Goal: Task Accomplishment & Management: Manage account settings

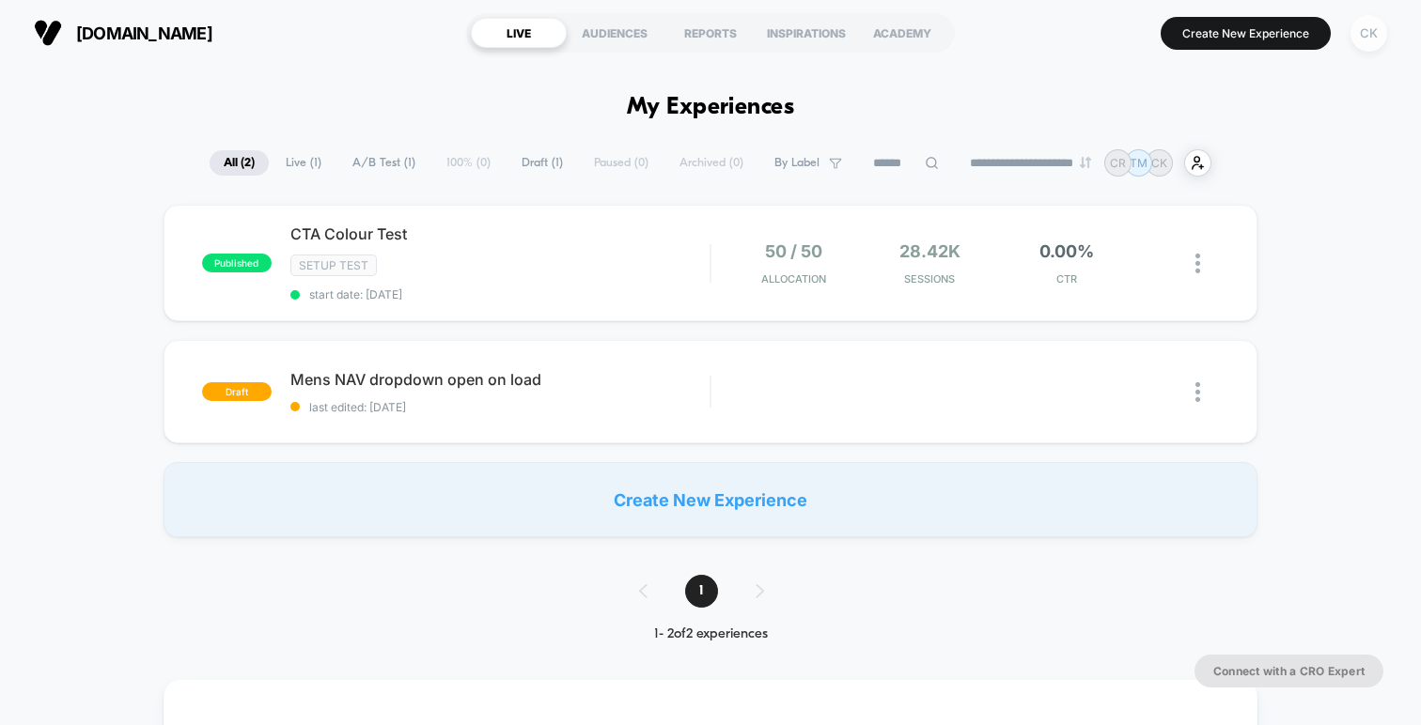
click at [1376, 42] on div "CK" at bounding box center [1368, 33] width 37 height 37
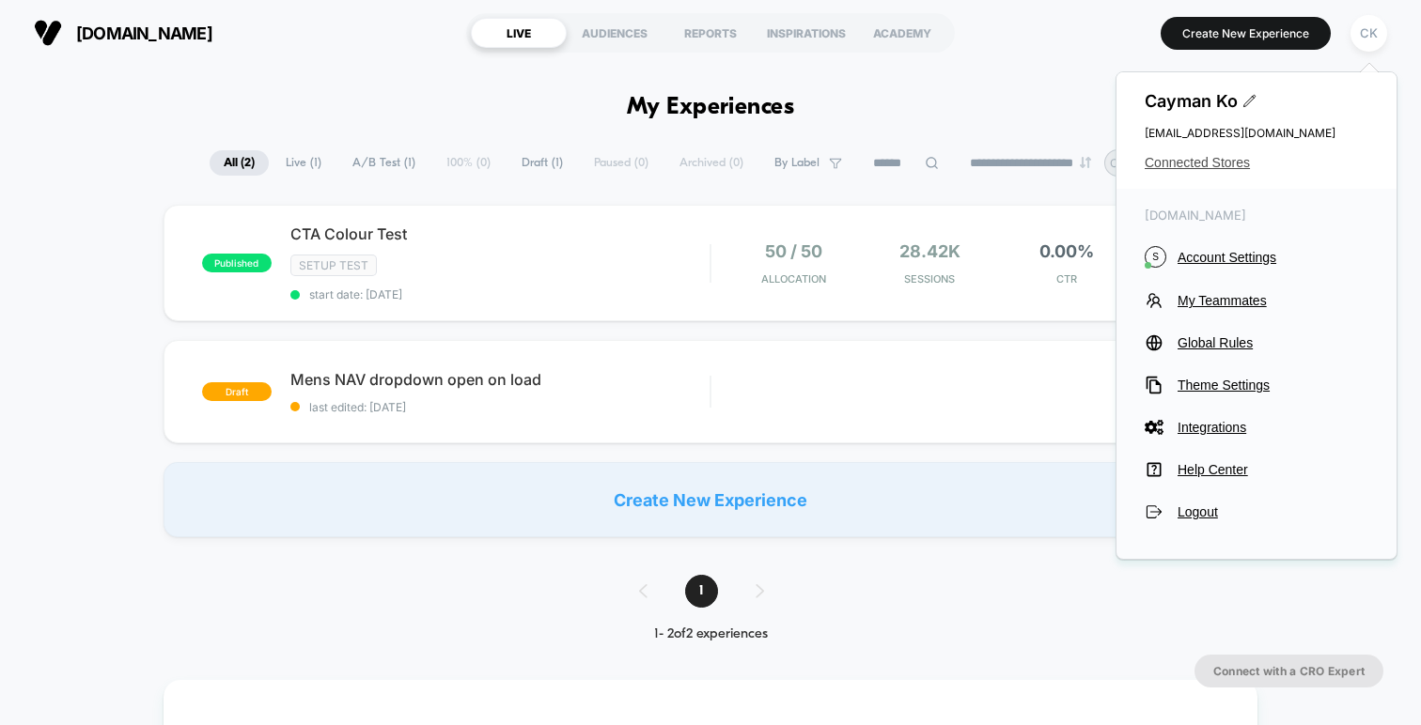
click at [1198, 162] on span "Connected Stores" at bounding box center [1256, 162] width 224 height 15
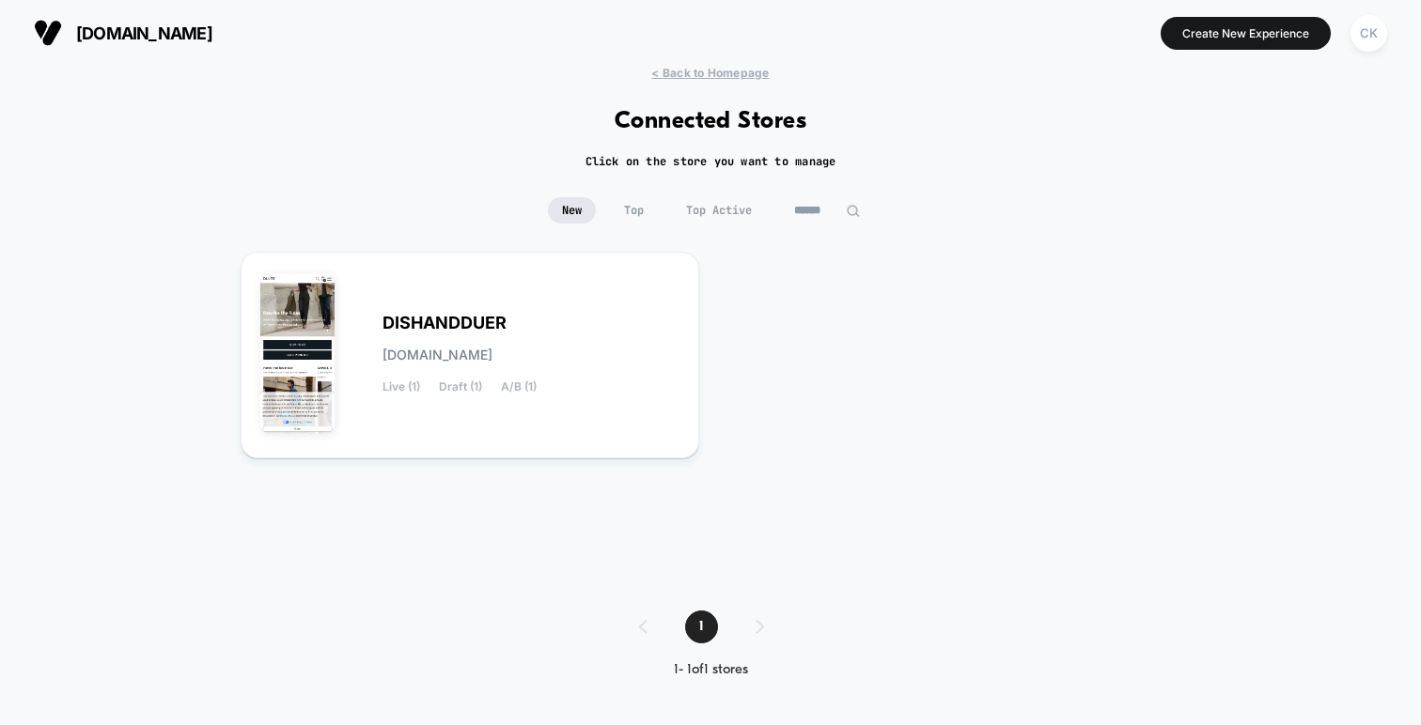
click at [1350, 46] on button "CK" at bounding box center [1369, 33] width 48 height 39
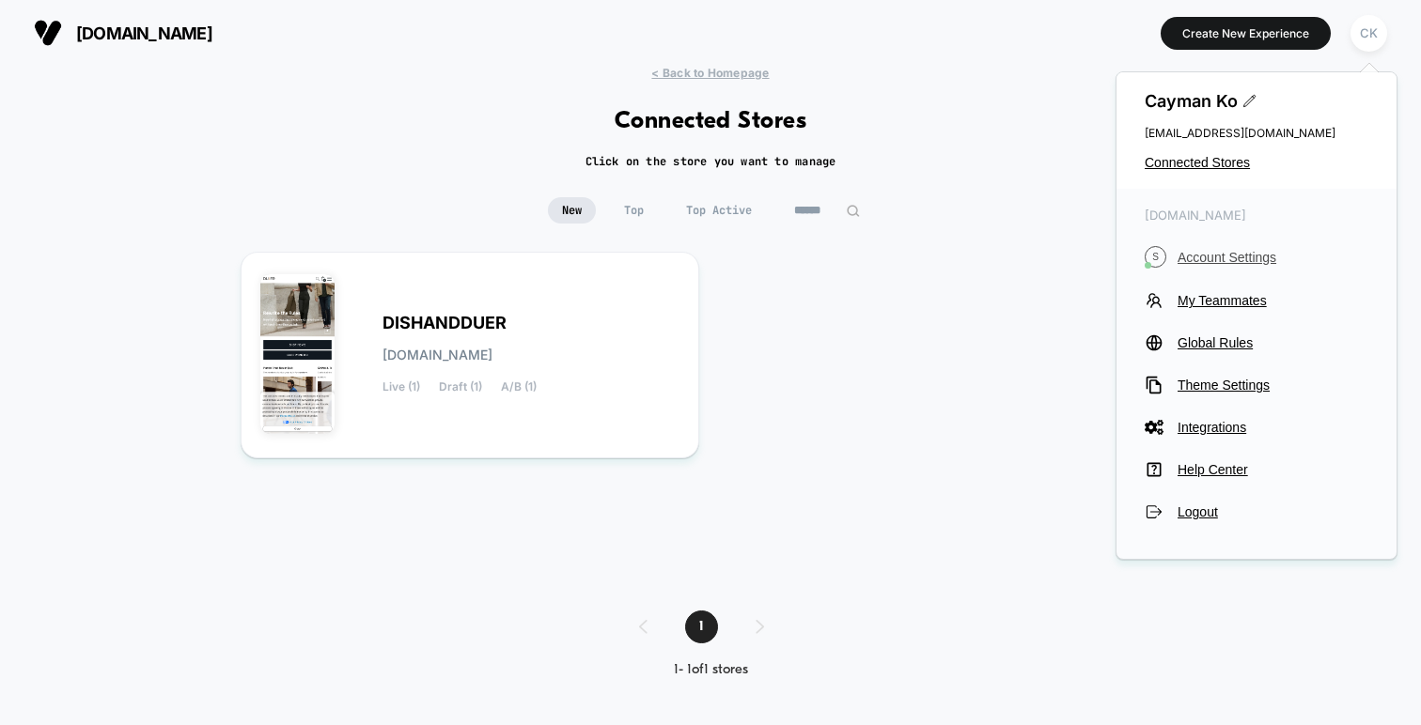
click at [1237, 261] on span "Account Settings" at bounding box center [1272, 257] width 191 height 15
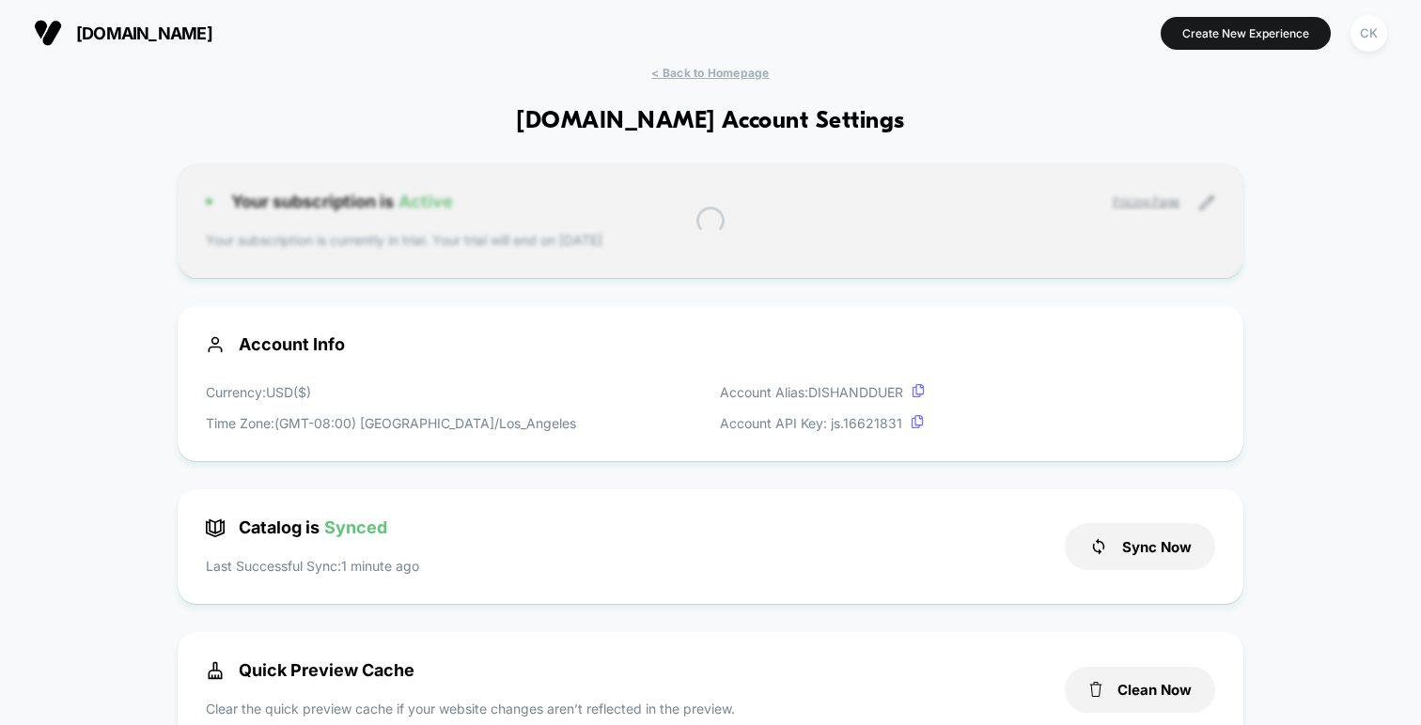
scroll to position [254, 0]
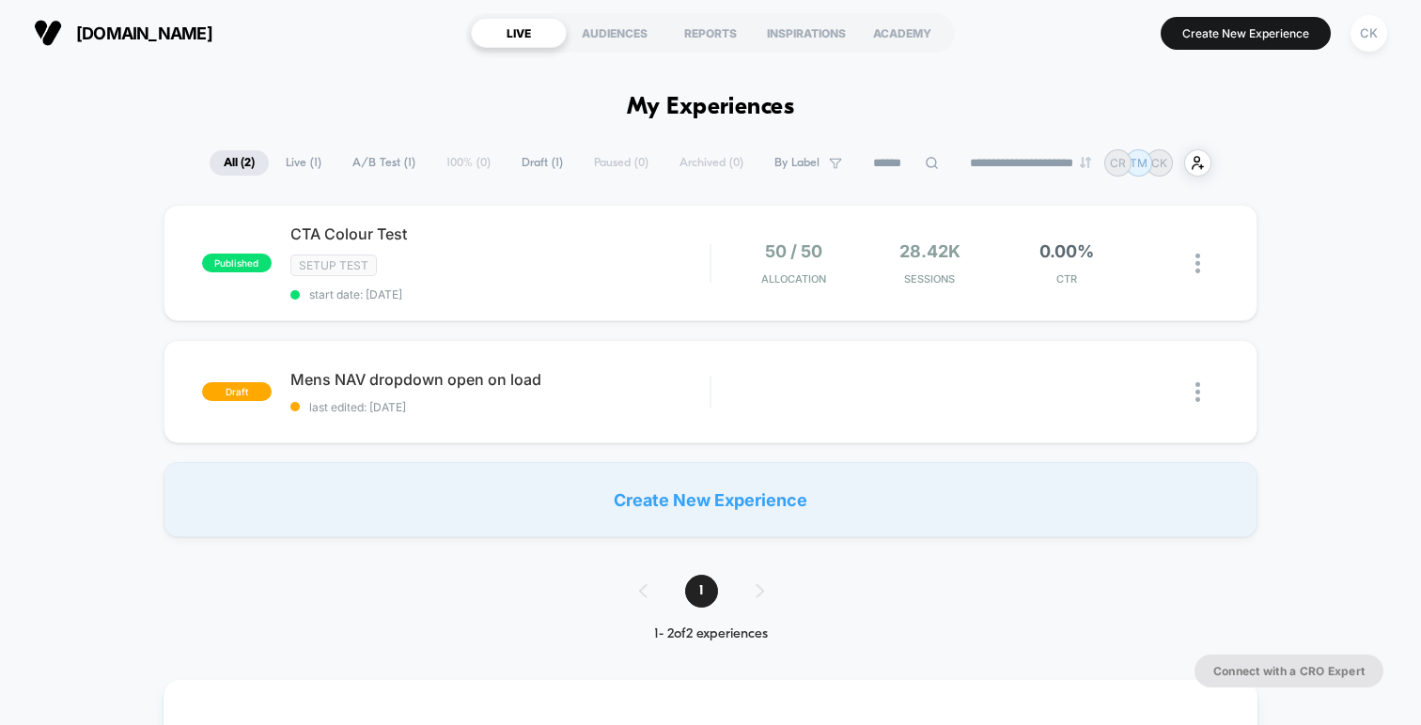
click at [894, 162] on input at bounding box center [906, 163] width 94 height 23
click at [1373, 44] on div "CK" at bounding box center [1368, 33] width 37 height 37
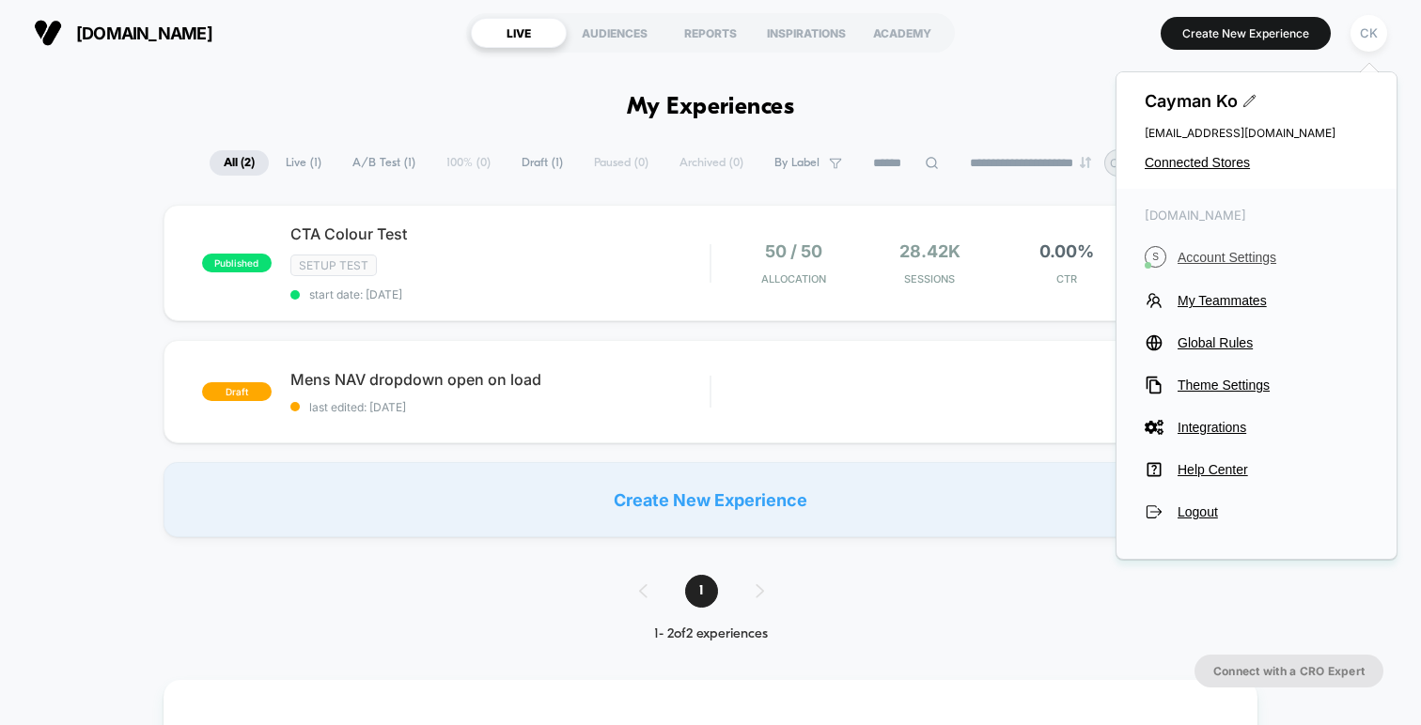
click at [1232, 254] on span "Account Settings" at bounding box center [1272, 257] width 191 height 15
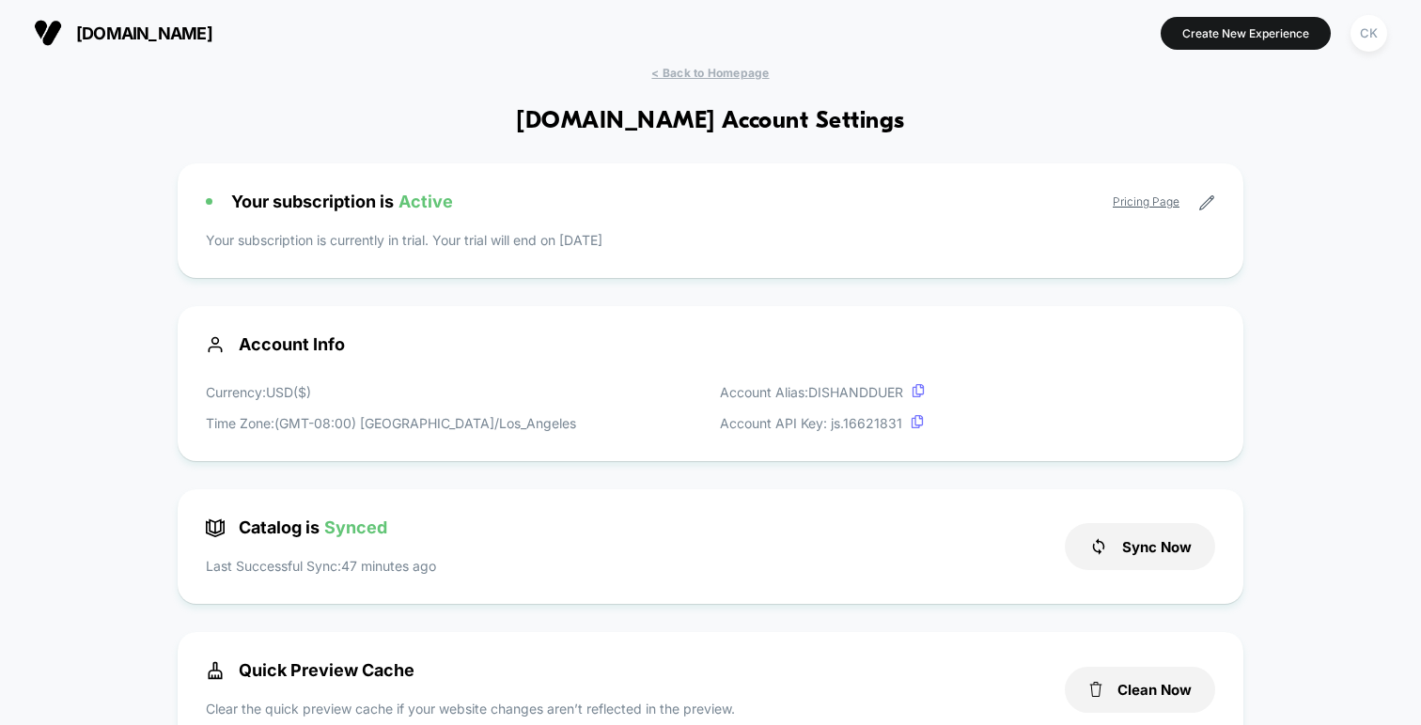
click at [1386, 26] on button "CK" at bounding box center [1369, 33] width 48 height 39
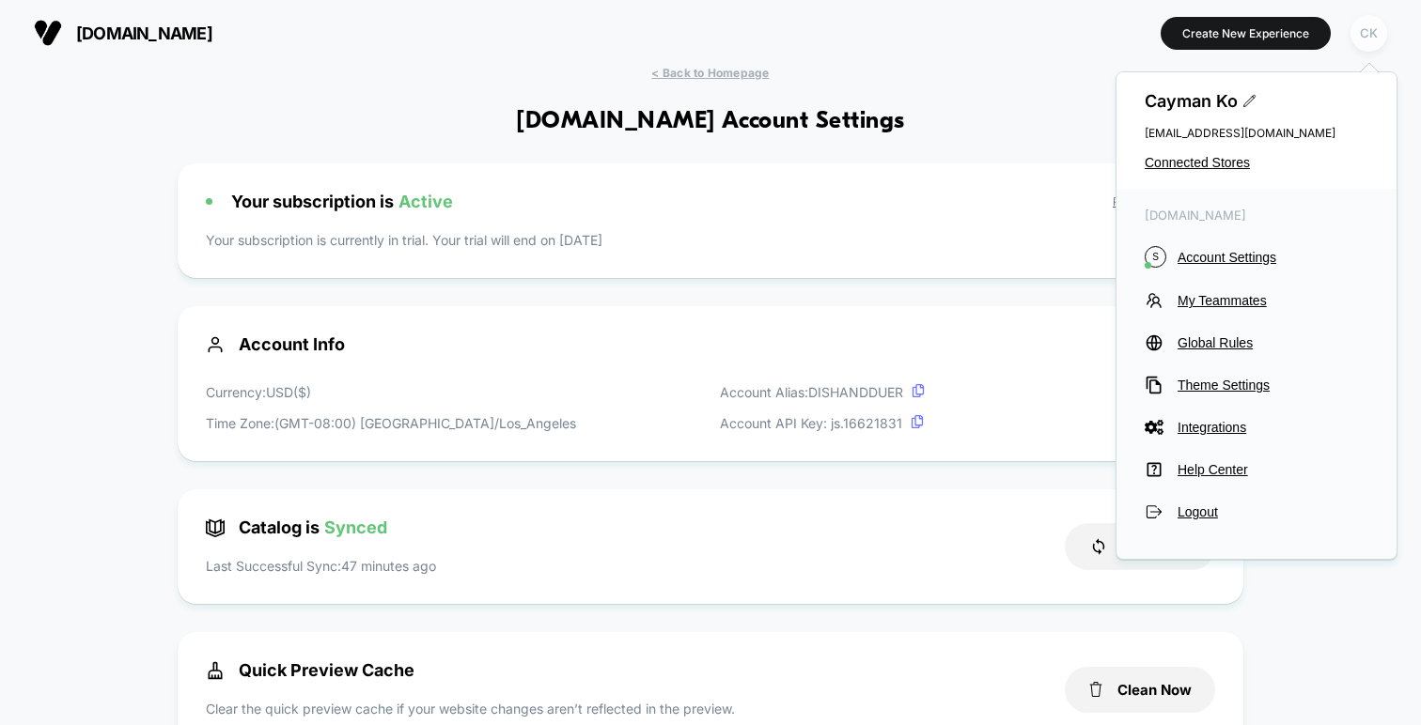
click at [1374, 26] on div "CK" at bounding box center [1368, 33] width 37 height 37
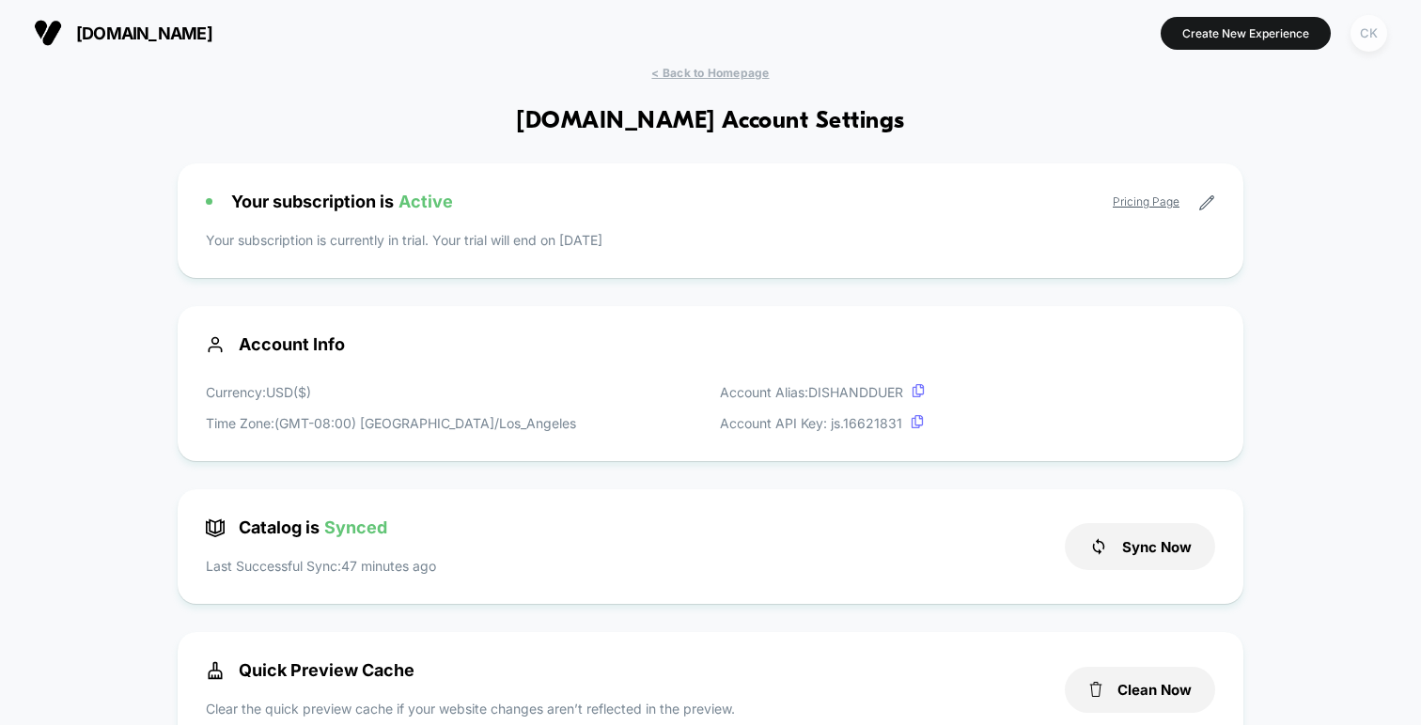
click at [1374, 26] on div "CK" at bounding box center [1368, 33] width 37 height 37
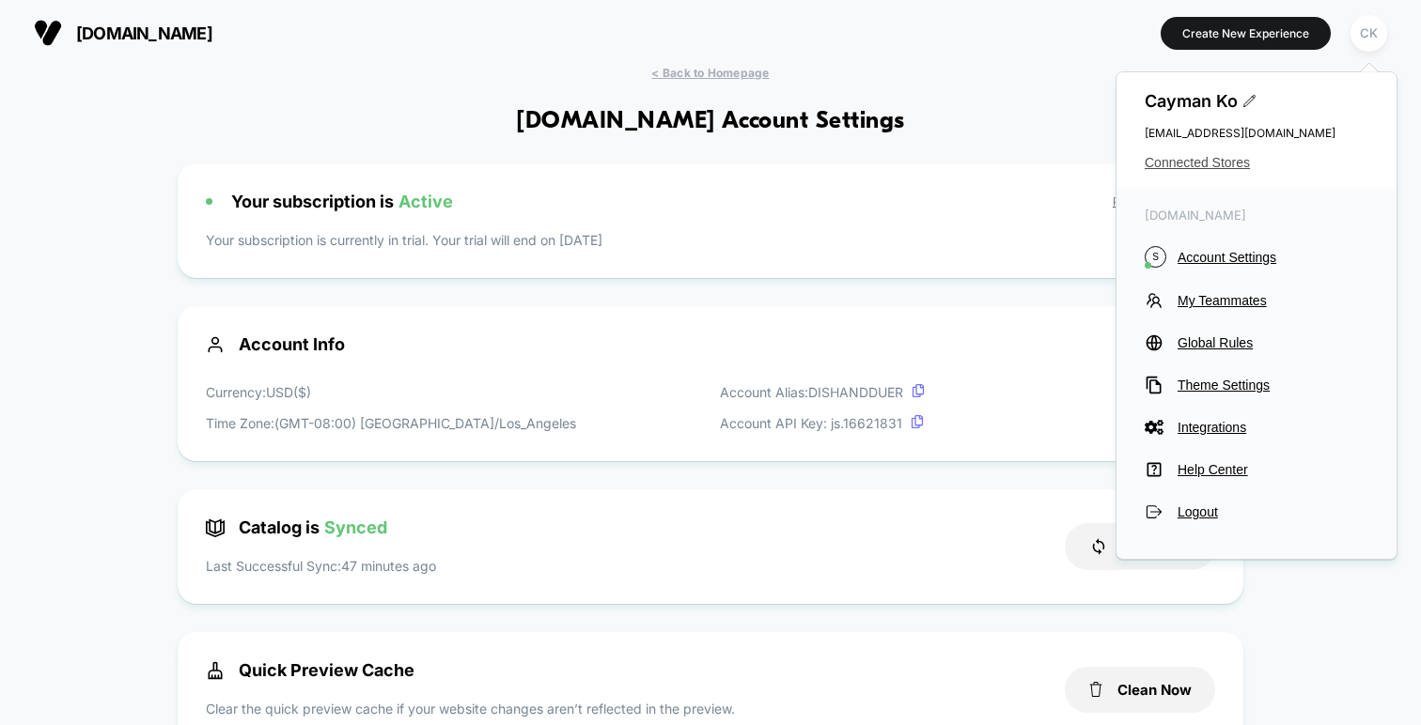
click at [1208, 154] on div "Cayman Ko cayman@shopduer.com Connected Stores" at bounding box center [1256, 130] width 280 height 117
click at [1209, 164] on span "Connected Stores" at bounding box center [1256, 162] width 224 height 15
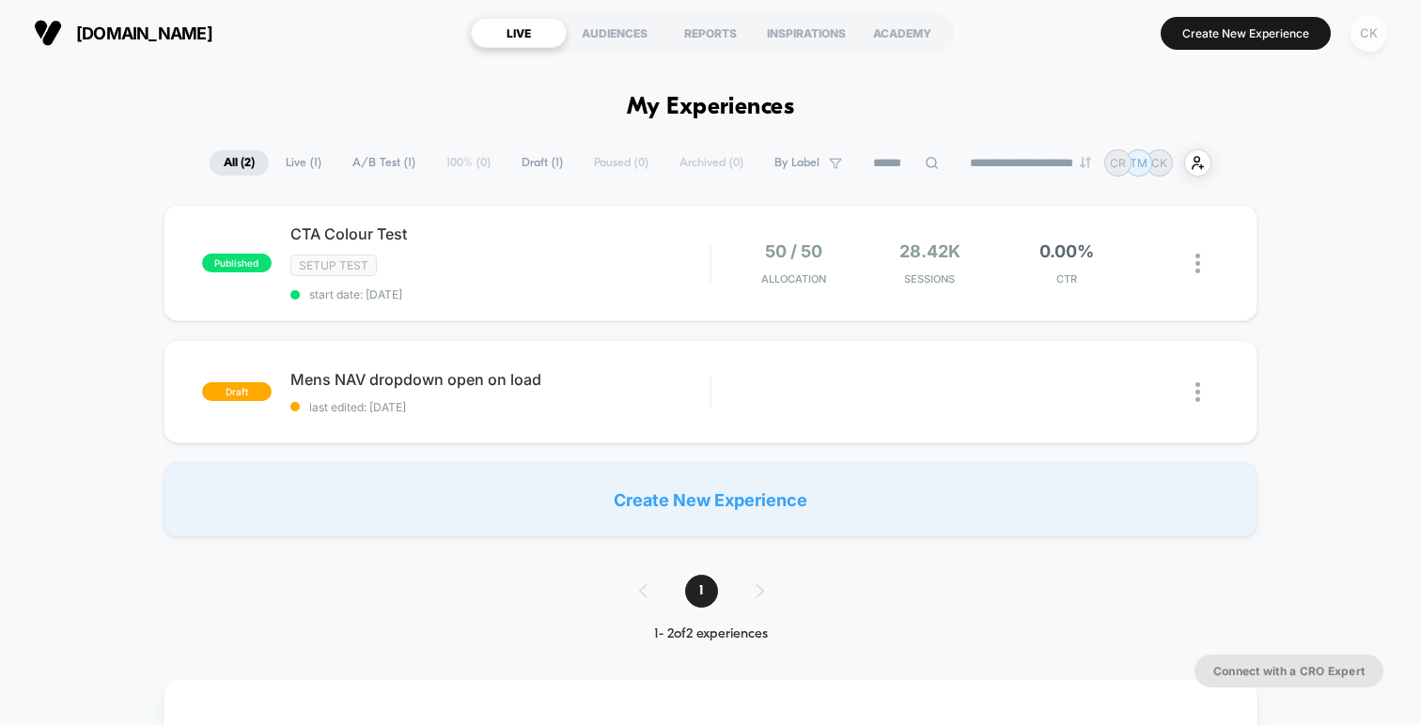
click at [1376, 39] on div "CK" at bounding box center [1368, 33] width 37 height 37
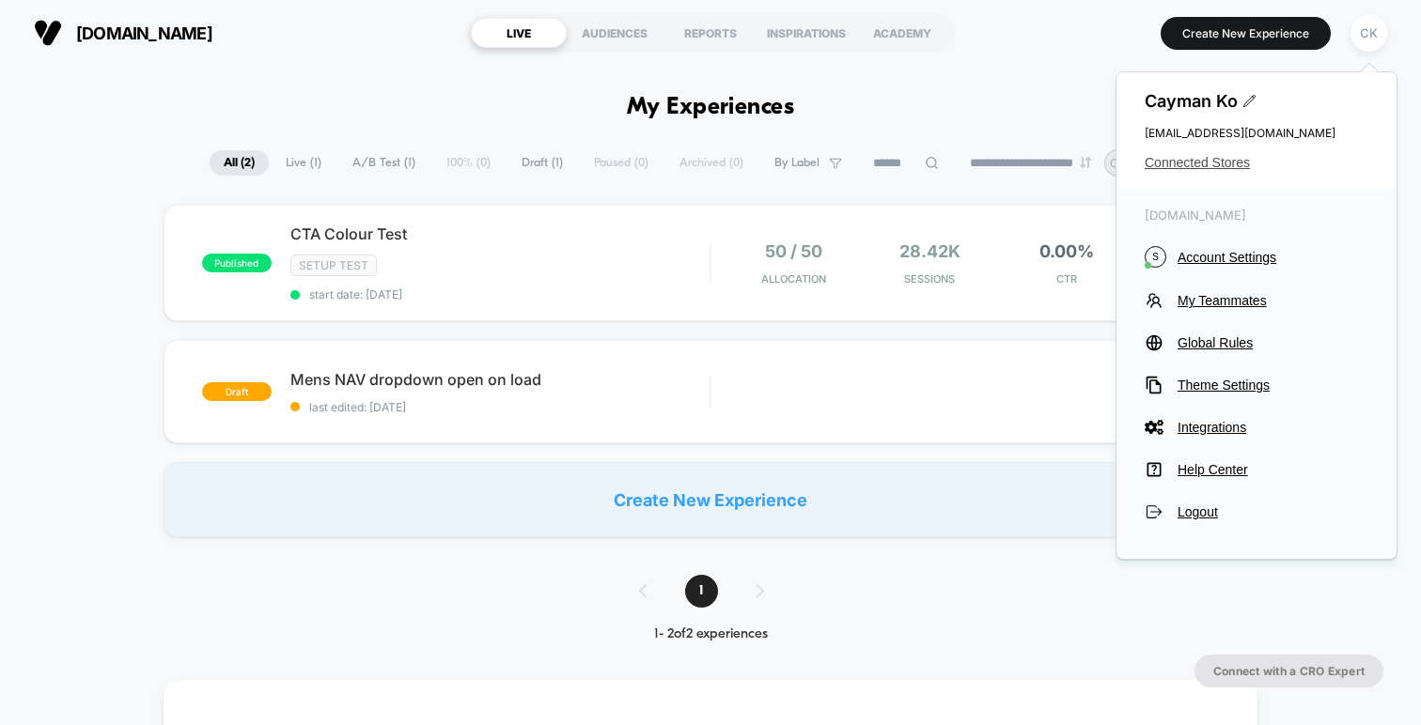
click at [1195, 159] on span "Connected Stores" at bounding box center [1256, 162] width 224 height 15
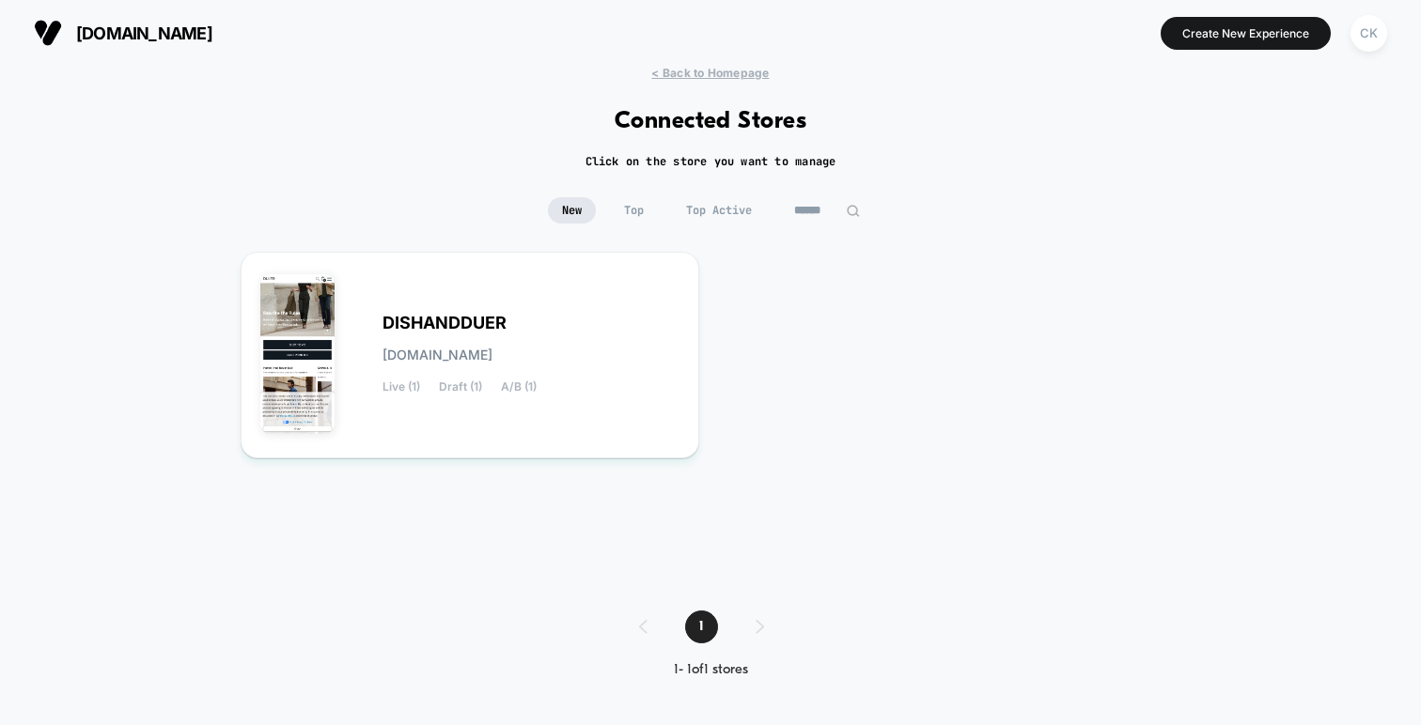
click at [832, 211] on input at bounding box center [827, 210] width 94 height 26
paste input "**********"
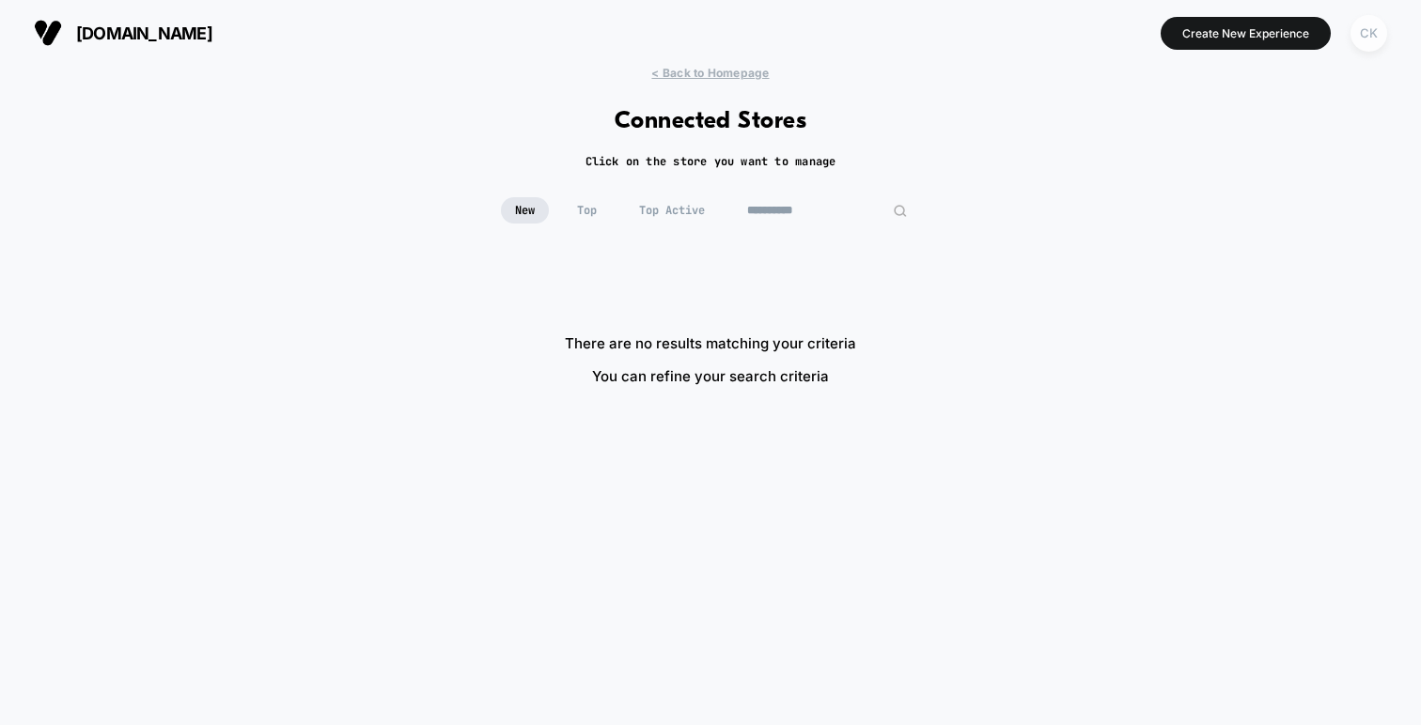
type input "**********"
click at [1378, 37] on div "CK" at bounding box center [1368, 33] width 37 height 37
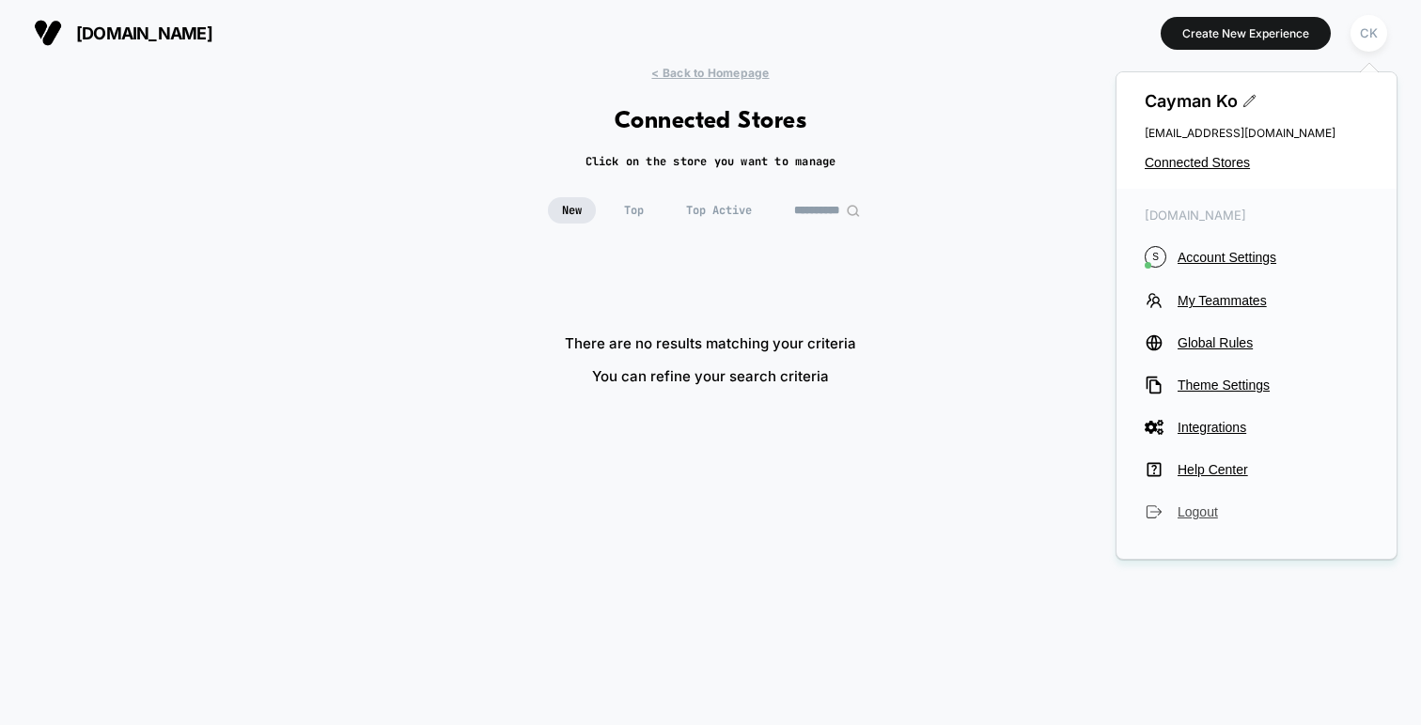
click at [1182, 516] on span "Logout" at bounding box center [1272, 512] width 191 height 15
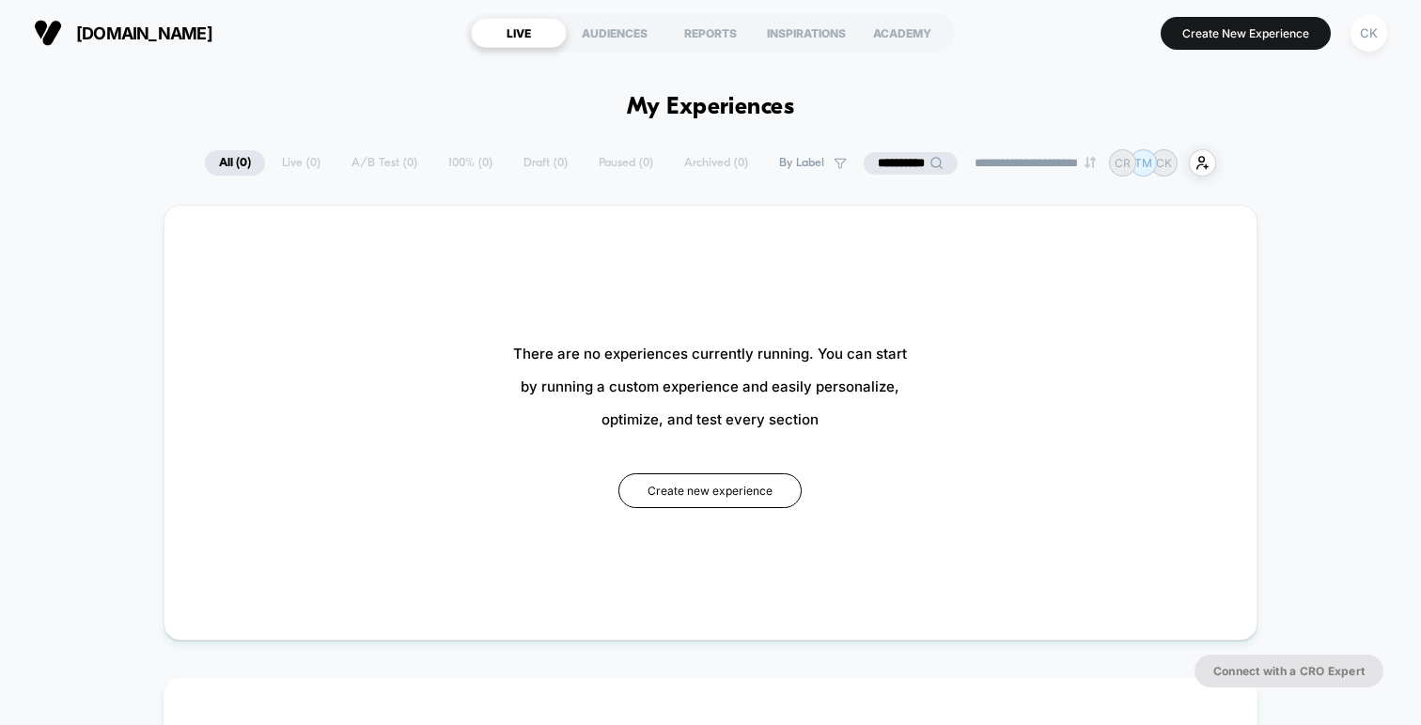
click at [902, 154] on input "**********" at bounding box center [910, 163] width 94 height 23
drag, startPoint x: 930, startPoint y: 163, endPoint x: 739, endPoint y: 144, distance: 192.7
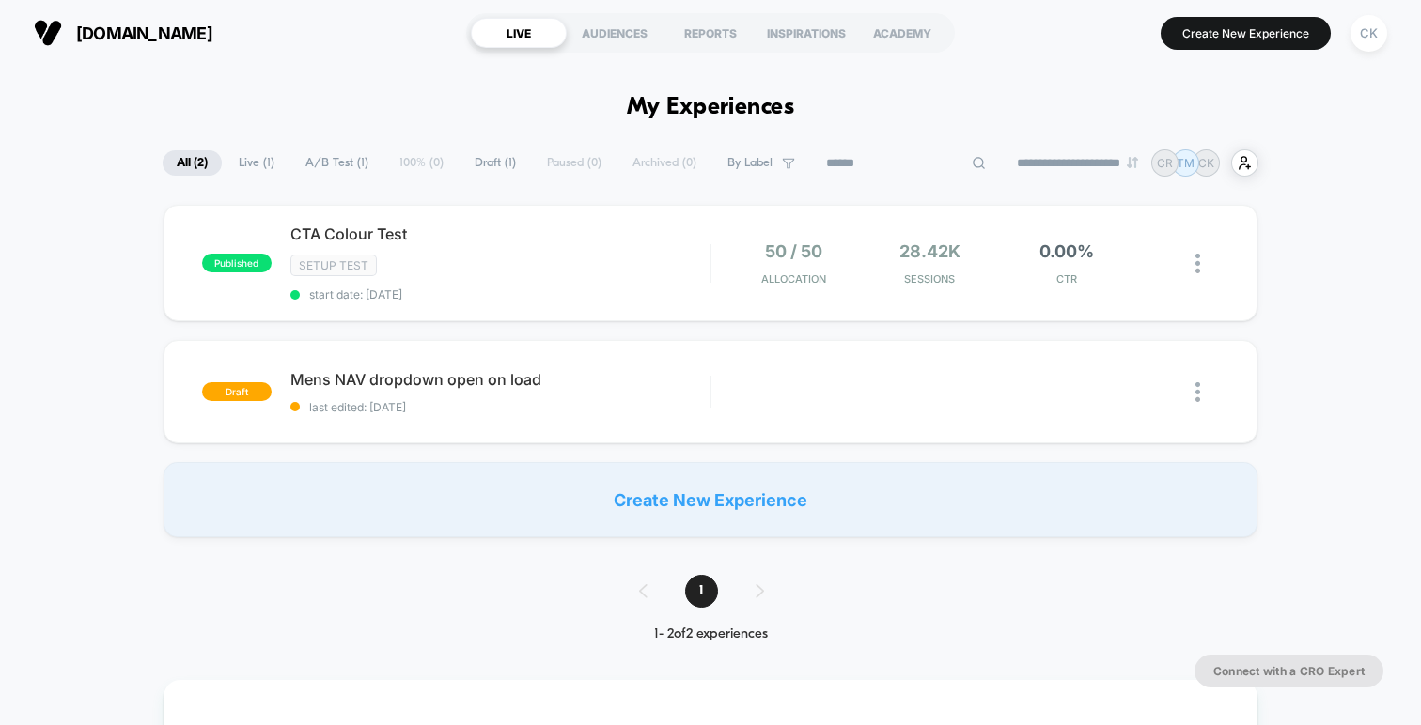
click at [171, 169] on span "All ( 2 )" at bounding box center [192, 162] width 59 height 25
click at [1372, 26] on div "CK" at bounding box center [1368, 33] width 37 height 37
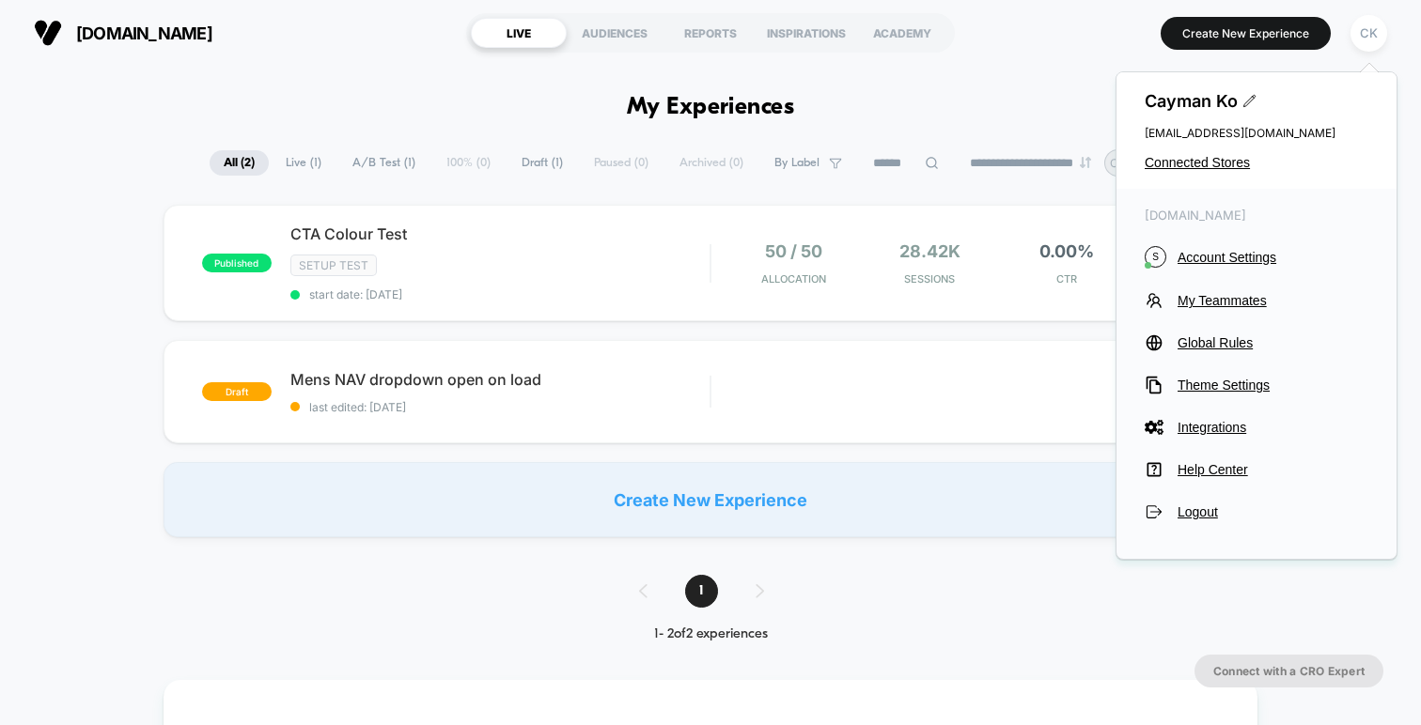
click at [1185, 153] on div "Cayman Ko [EMAIL_ADDRESS][DOMAIN_NAME] Connected Stores" at bounding box center [1256, 130] width 280 height 117
click at [1185, 163] on span "Connected Stores" at bounding box center [1256, 162] width 224 height 15
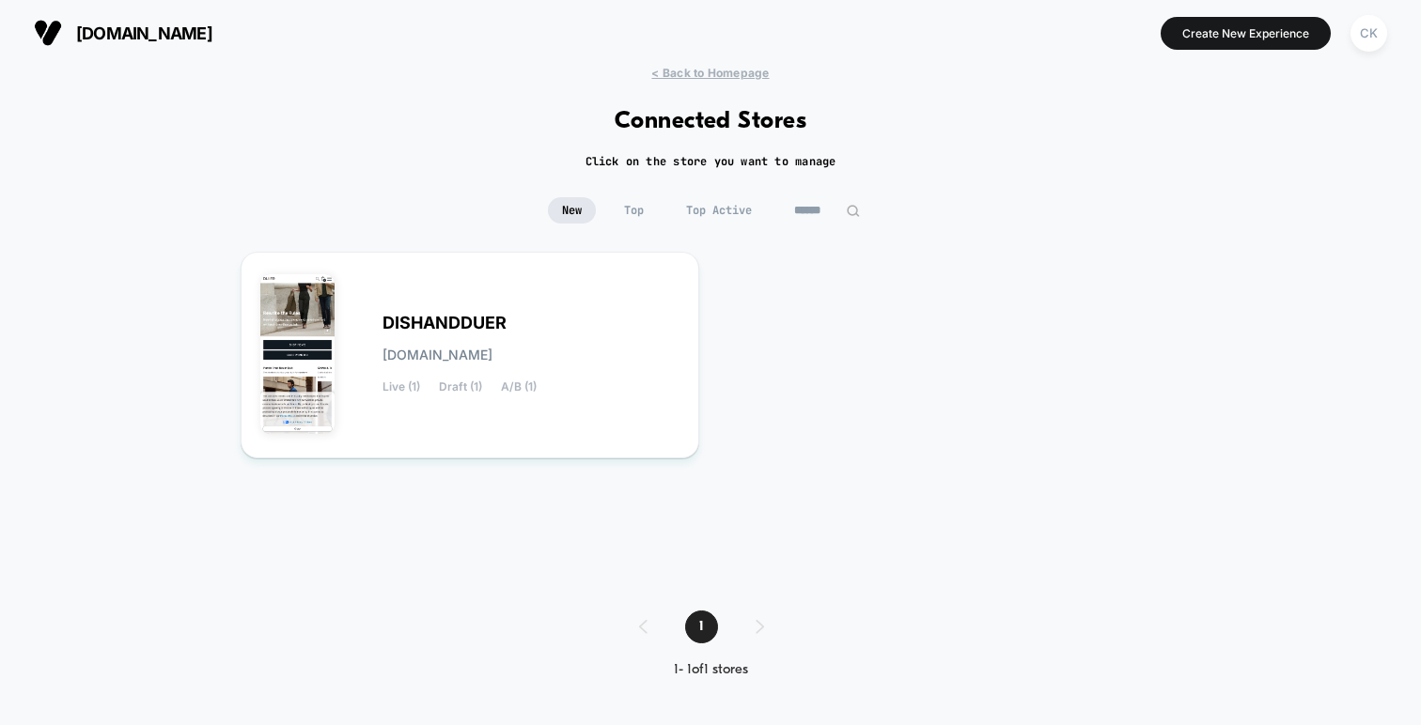
click at [812, 214] on input at bounding box center [827, 210] width 94 height 26
paste input "**********"
type input "**********"
click at [1368, 39] on div "CK" at bounding box center [1368, 33] width 37 height 37
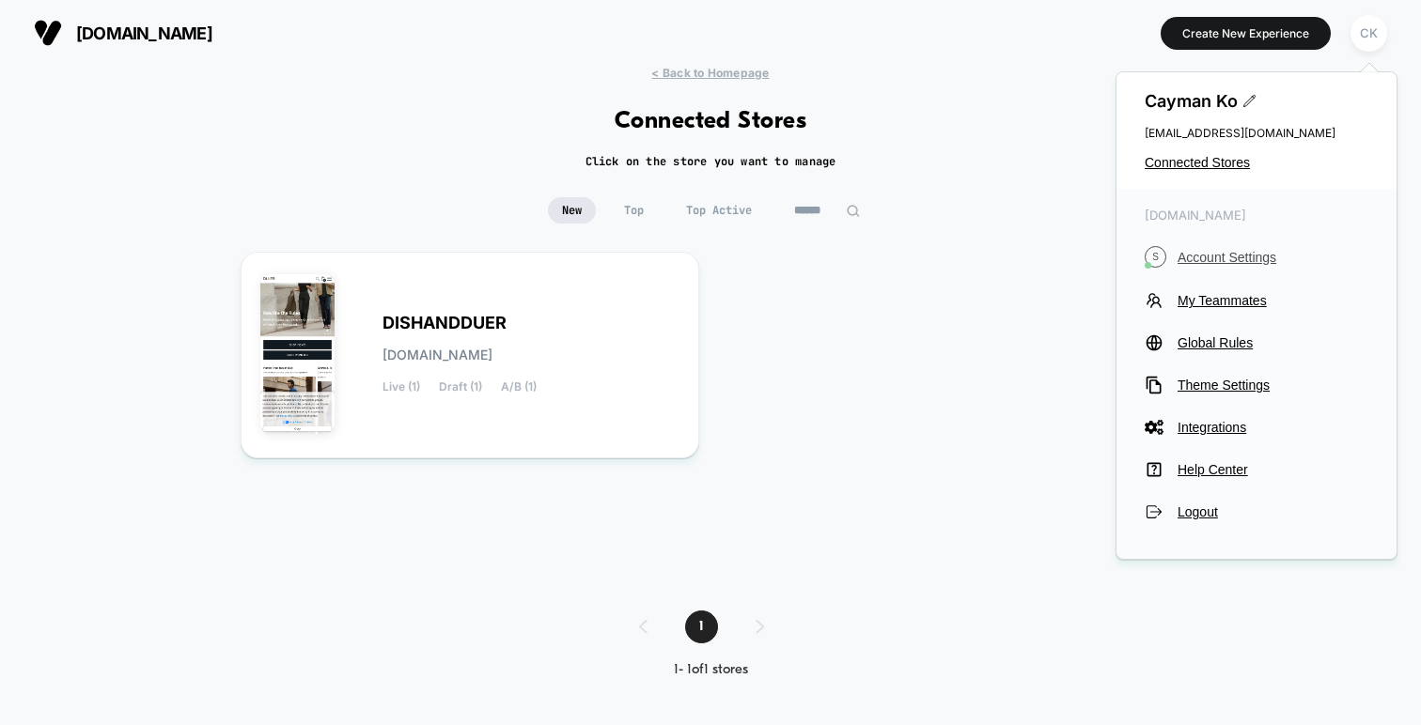
click at [1217, 259] on span "Account Settings" at bounding box center [1272, 257] width 191 height 15
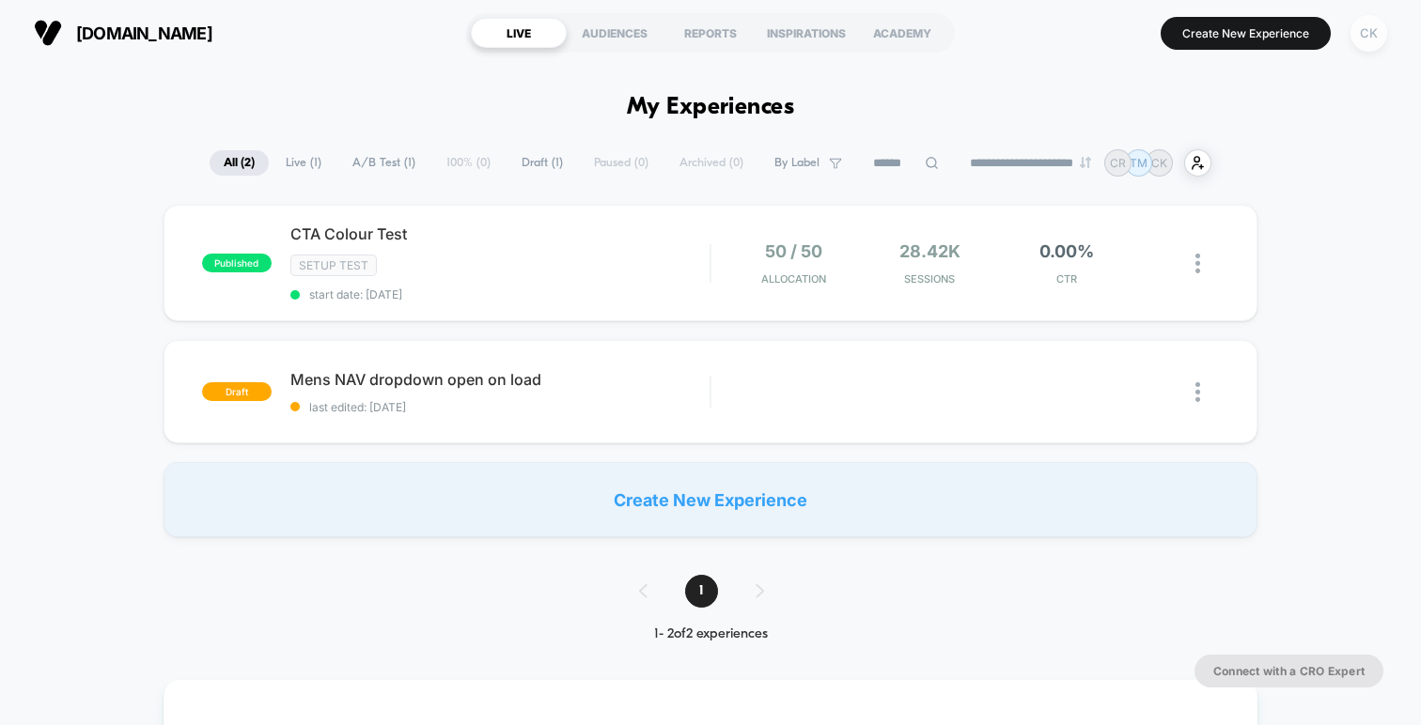
click at [1363, 22] on div "CK" at bounding box center [1368, 33] width 37 height 37
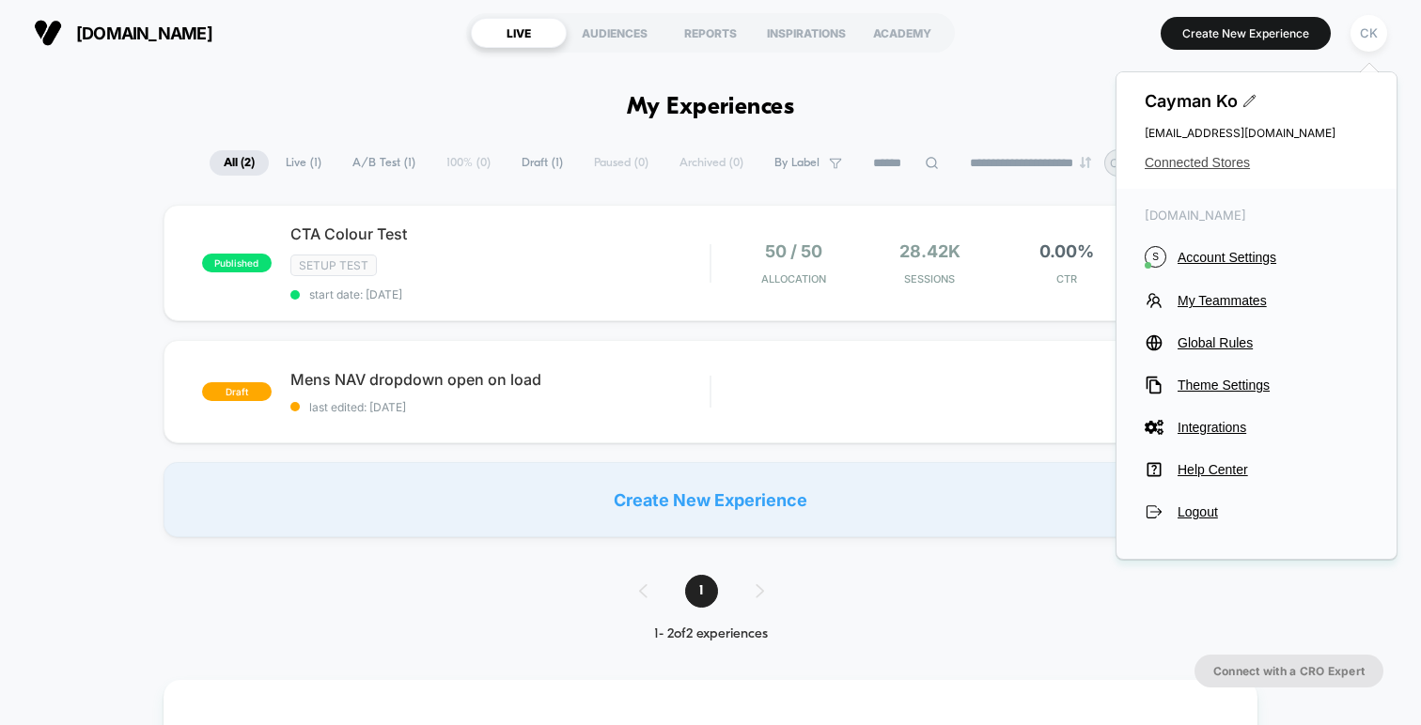
click at [1233, 162] on span "Connected Stores" at bounding box center [1256, 162] width 224 height 15
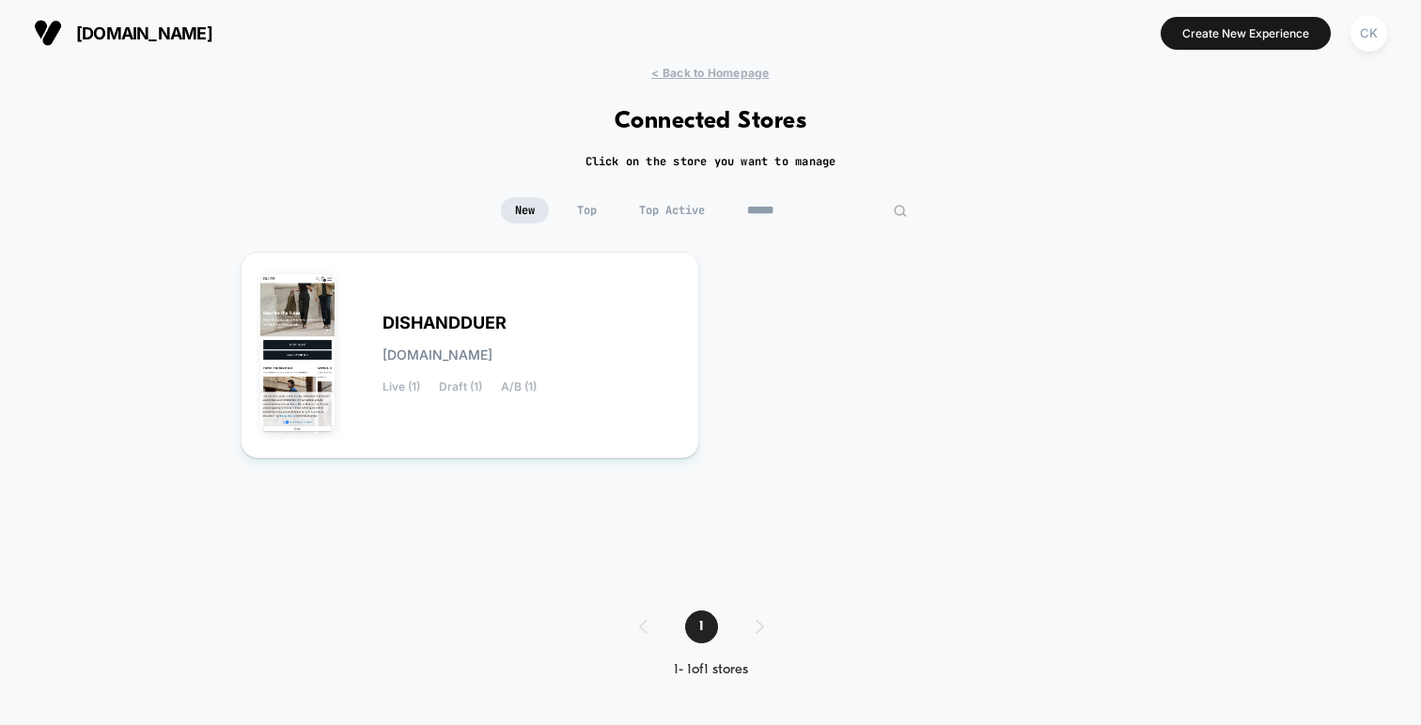
click at [822, 210] on input at bounding box center [827, 210] width 188 height 26
type input "*"
click at [670, 62] on div "shopduer.com Create New Experience CK" at bounding box center [710, 33] width 1421 height 66
click at [675, 70] on span "< Back to Homepage" at bounding box center [709, 73] width 117 height 14
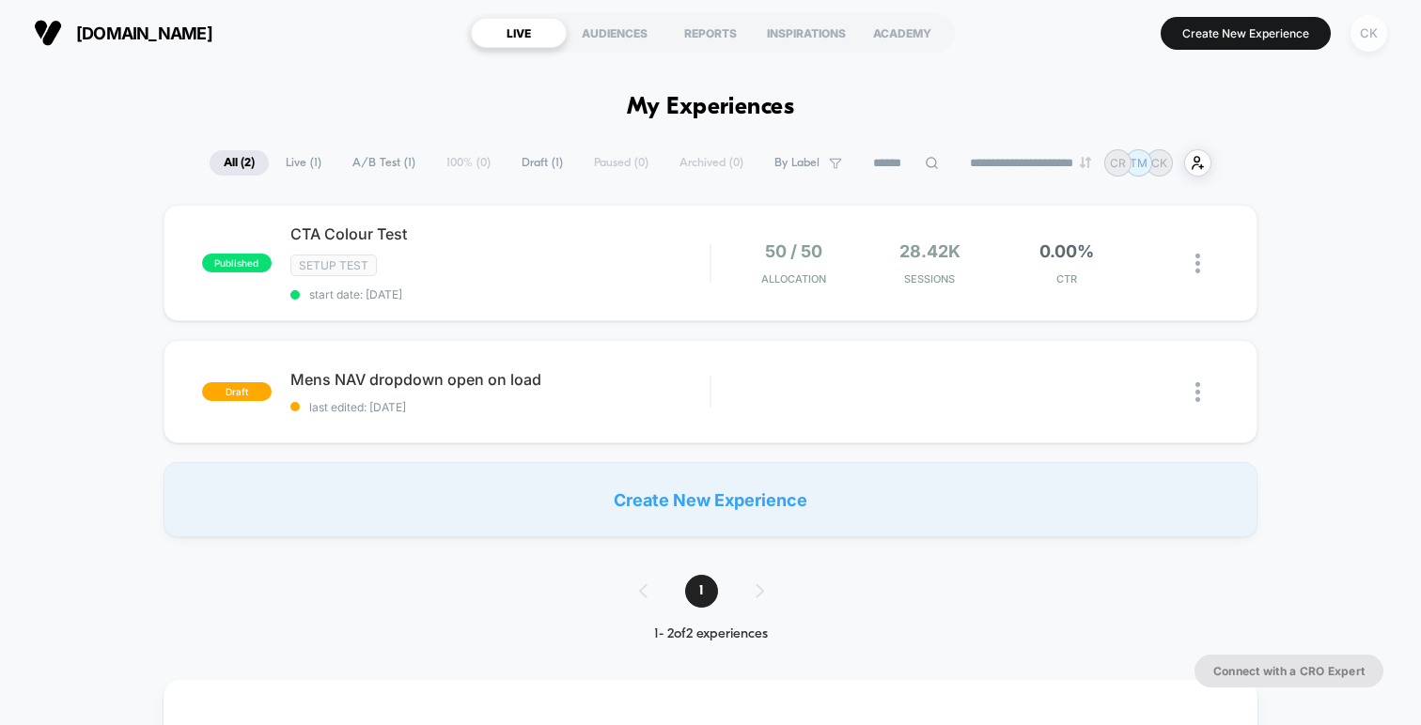
click at [1361, 38] on div "CK" at bounding box center [1368, 33] width 37 height 37
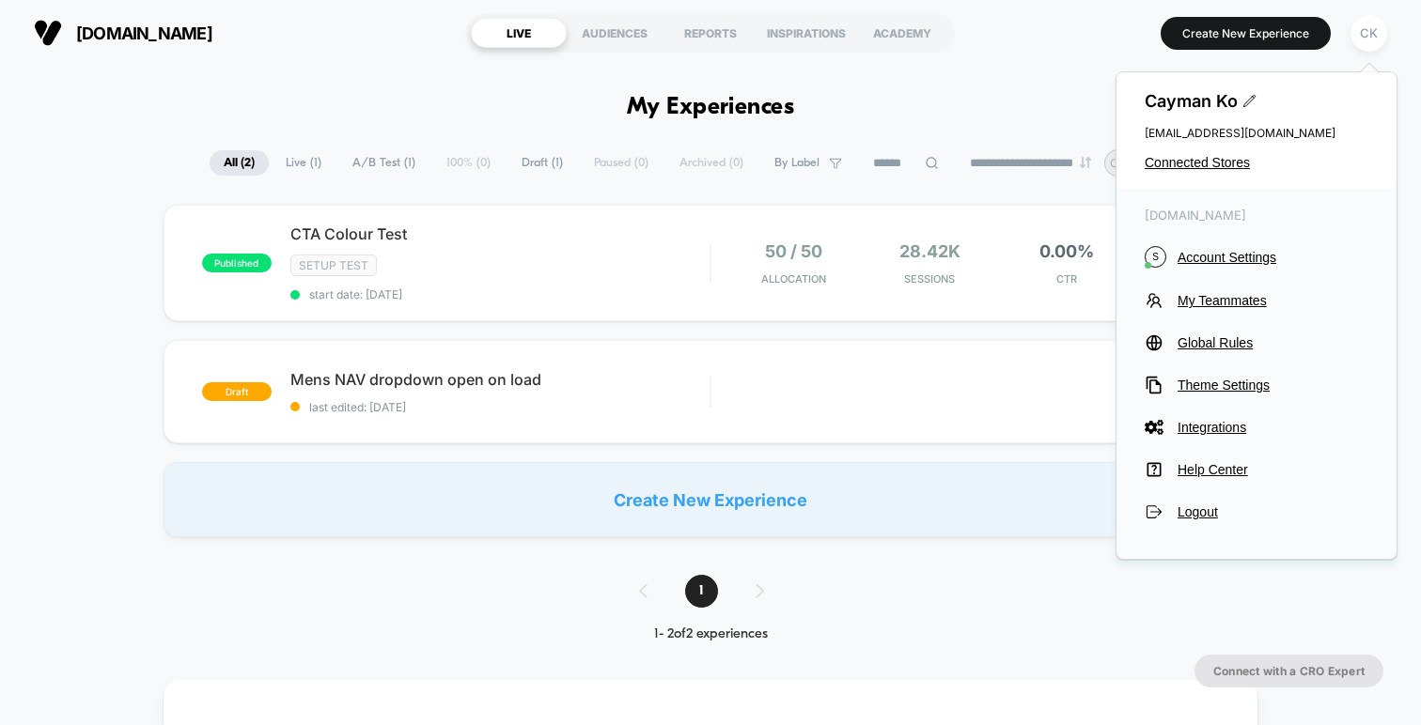
click at [1231, 145] on div "Cayman Ko cayman@shopduer.com Connected Stores" at bounding box center [1256, 130] width 280 height 117
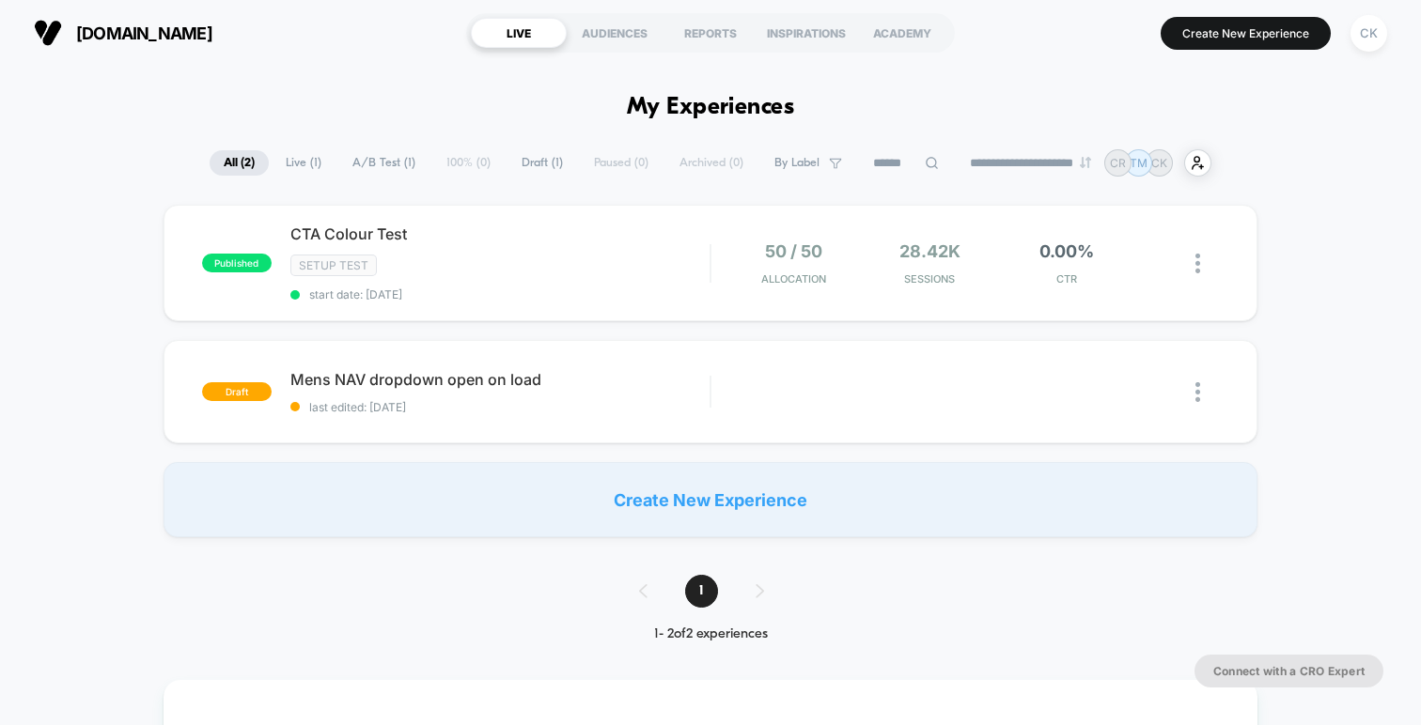
click at [158, 38] on span "[DOMAIN_NAME]" at bounding box center [144, 33] width 136 height 20
click at [1365, 43] on div "CK" at bounding box center [1368, 33] width 37 height 37
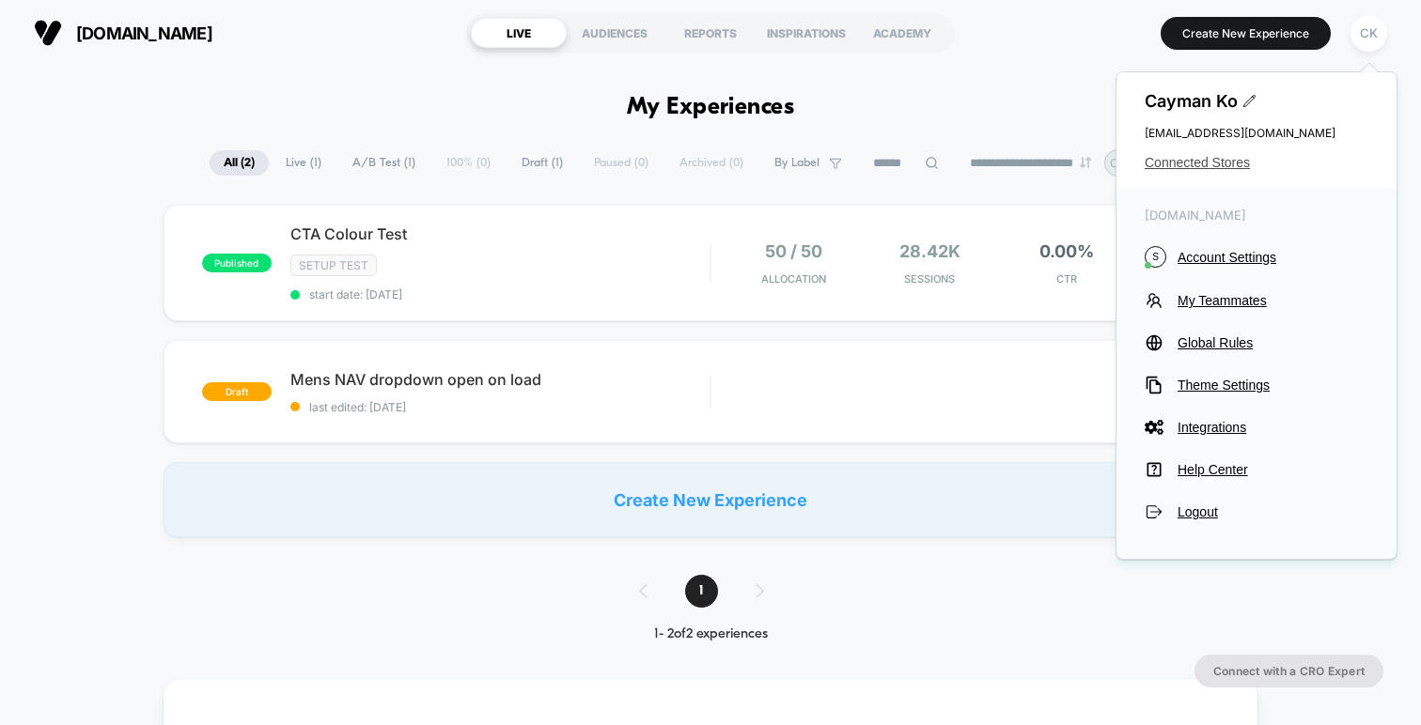
click at [1213, 156] on span "Connected Stores" at bounding box center [1256, 162] width 224 height 15
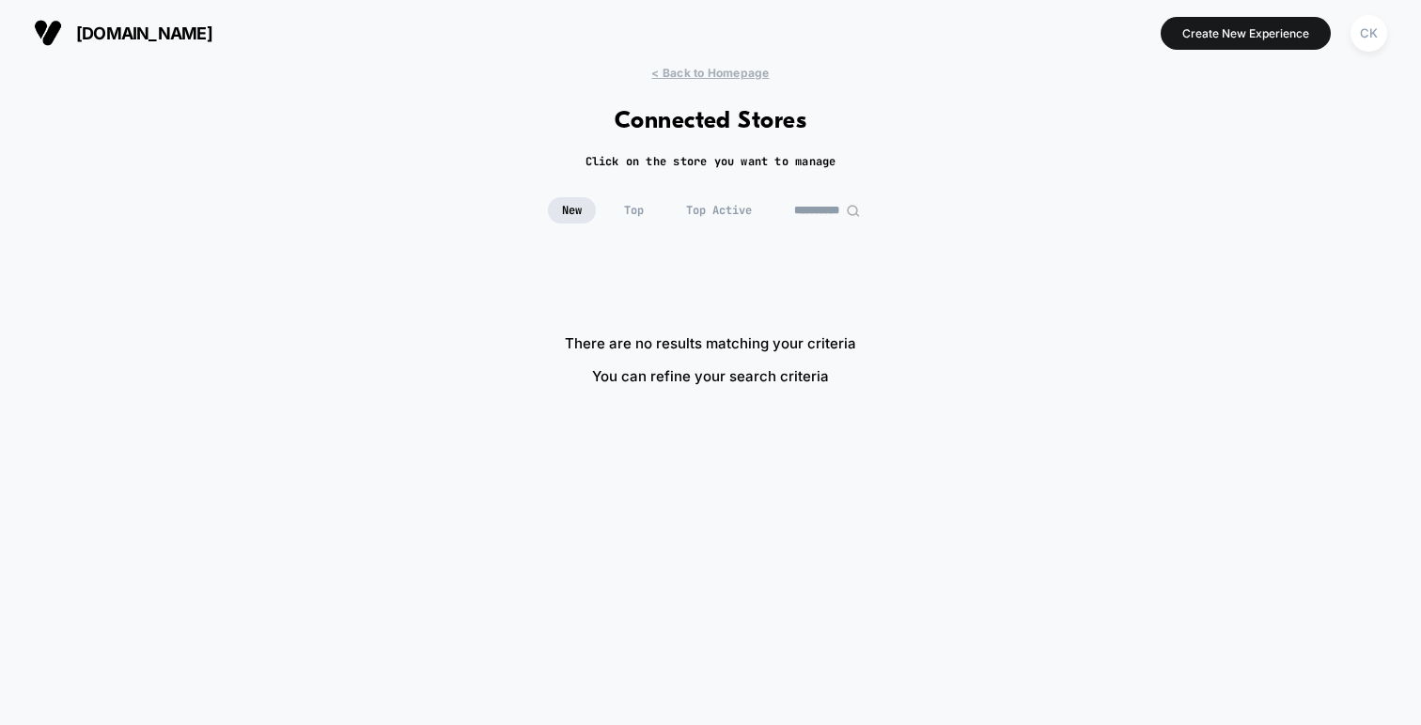
click at [852, 210] on img at bounding box center [853, 211] width 14 height 14
click at [819, 210] on input "**********" at bounding box center [827, 210] width 94 height 26
drag, startPoint x: 833, startPoint y: 211, endPoint x: 724, endPoint y: 210, distance: 109.0
click at [724, 210] on div "**********" at bounding box center [711, 210] width 420 height 26
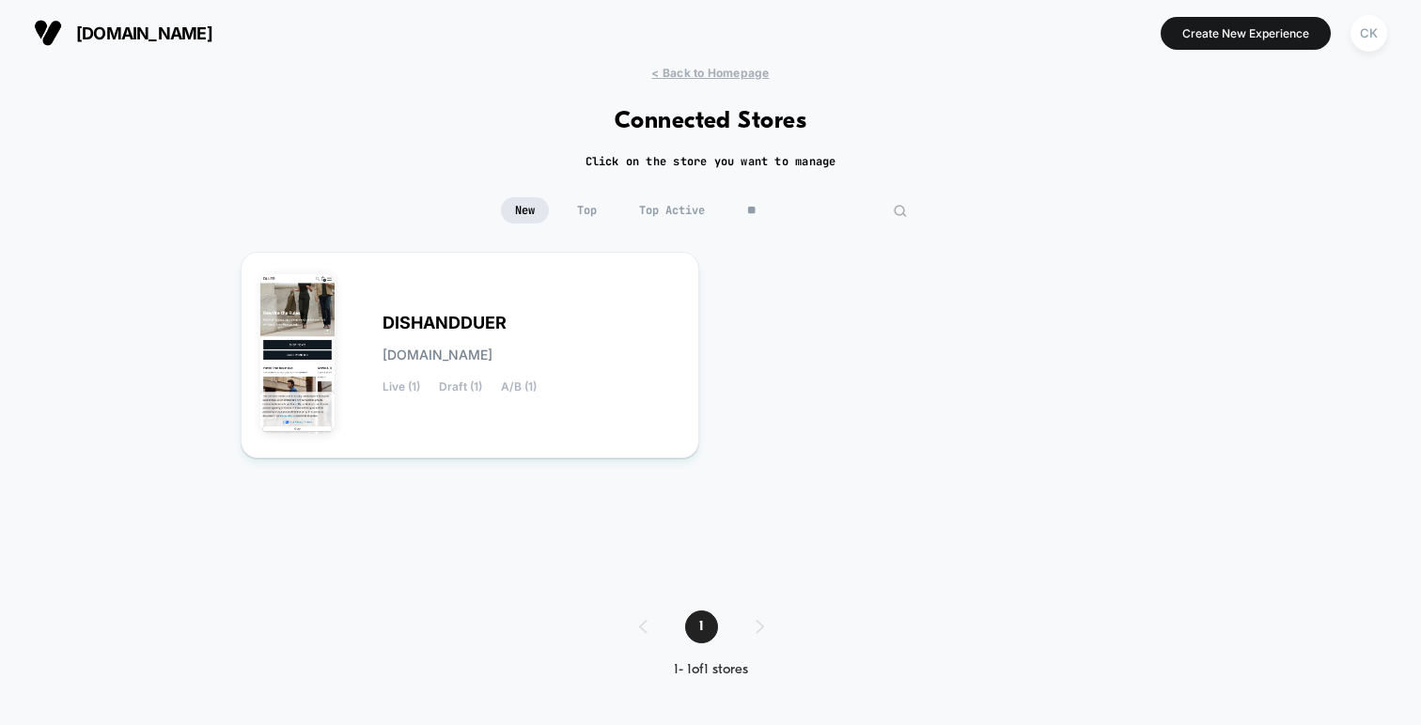
type input "*"
click at [1368, 27] on div "CK" at bounding box center [1368, 33] width 37 height 37
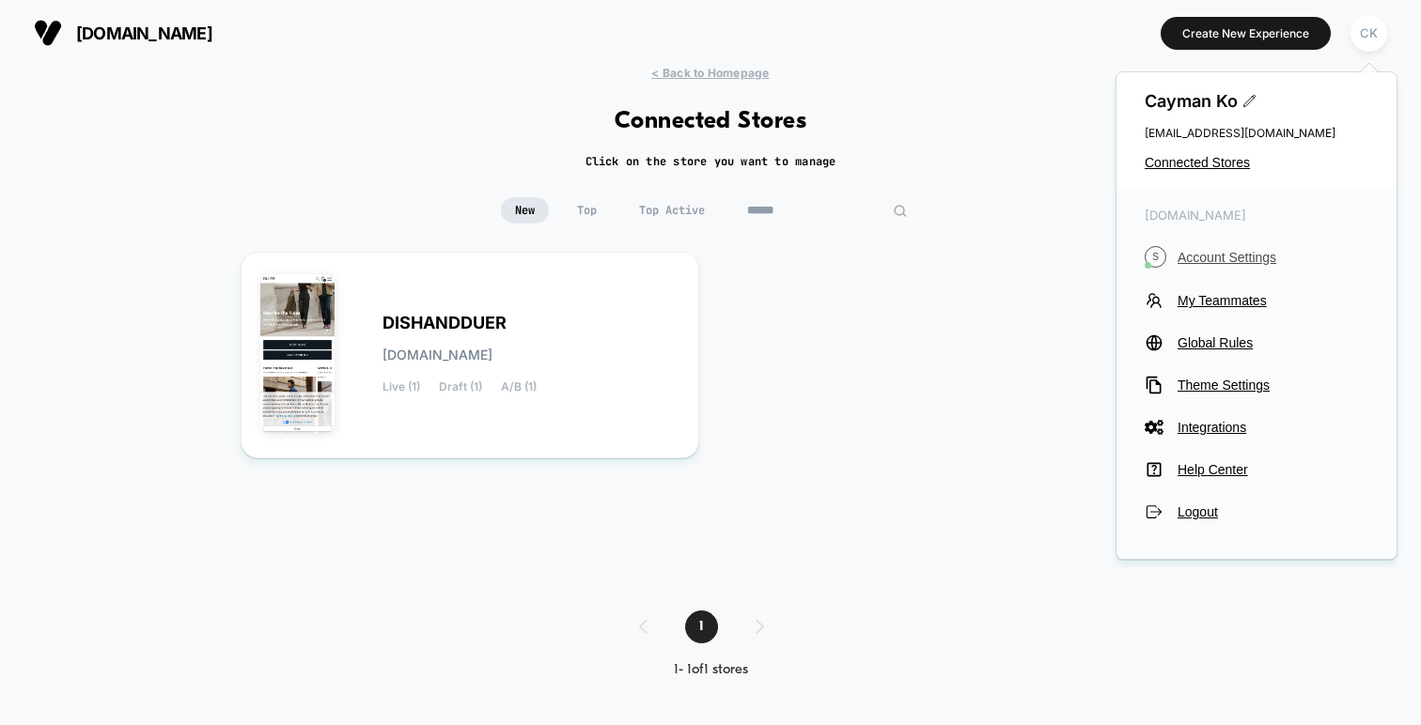
click at [1236, 260] on span "Account Settings" at bounding box center [1272, 257] width 191 height 15
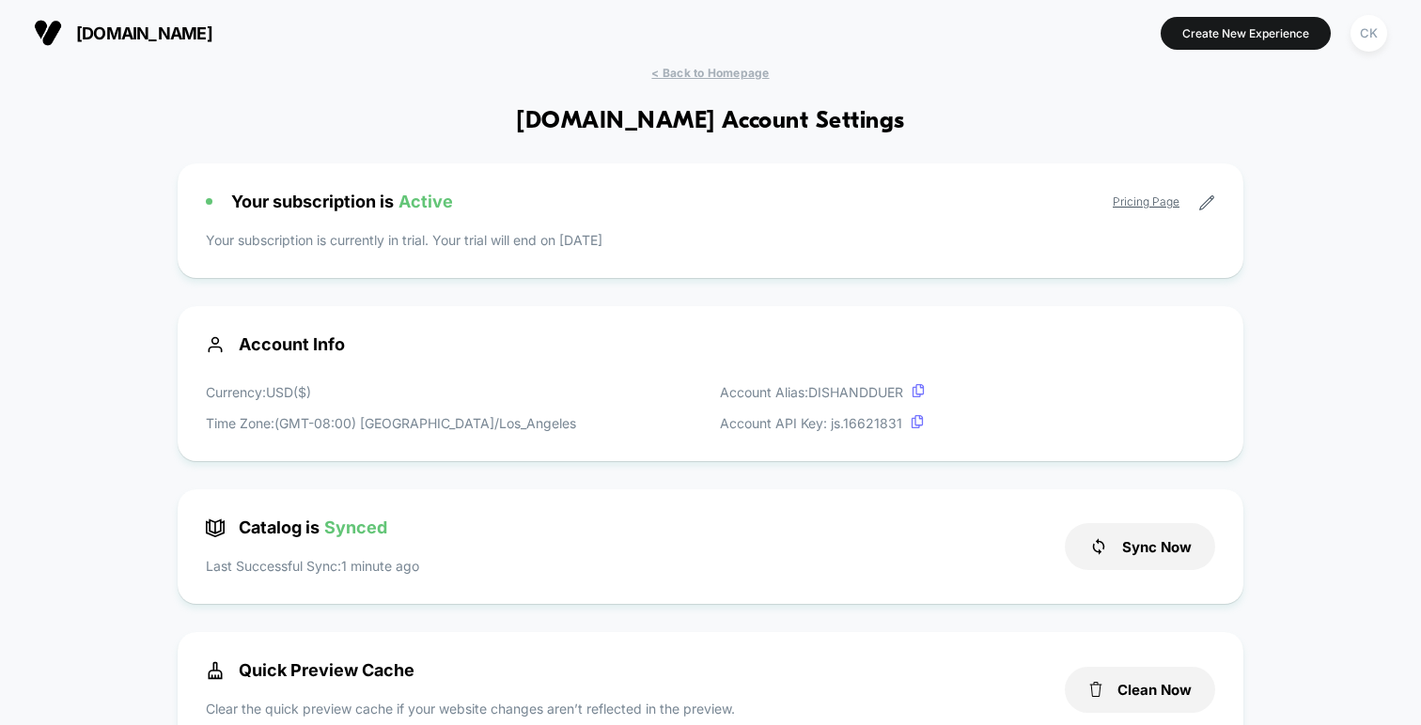
scroll to position [254, 0]
click at [1346, 30] on button "CK" at bounding box center [1369, 33] width 48 height 39
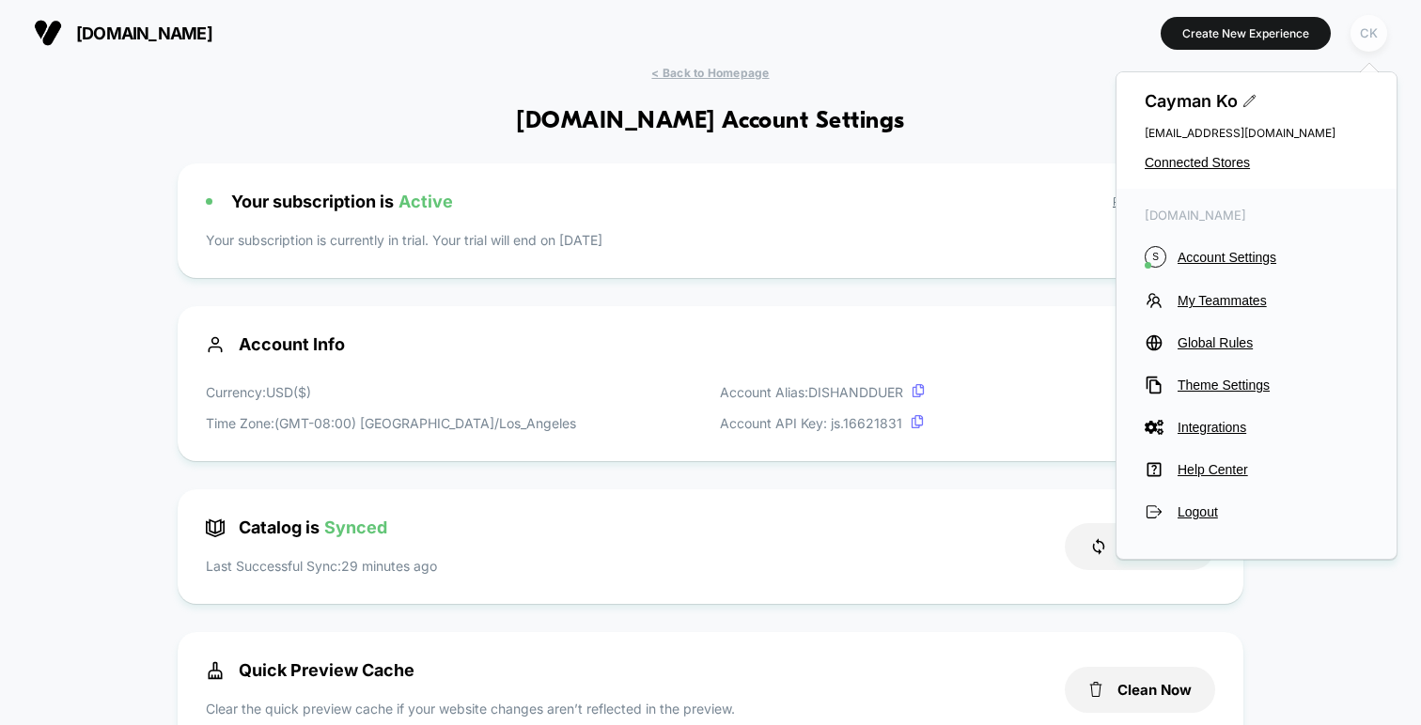
click at [1381, 33] on div "CK" at bounding box center [1368, 33] width 37 height 37
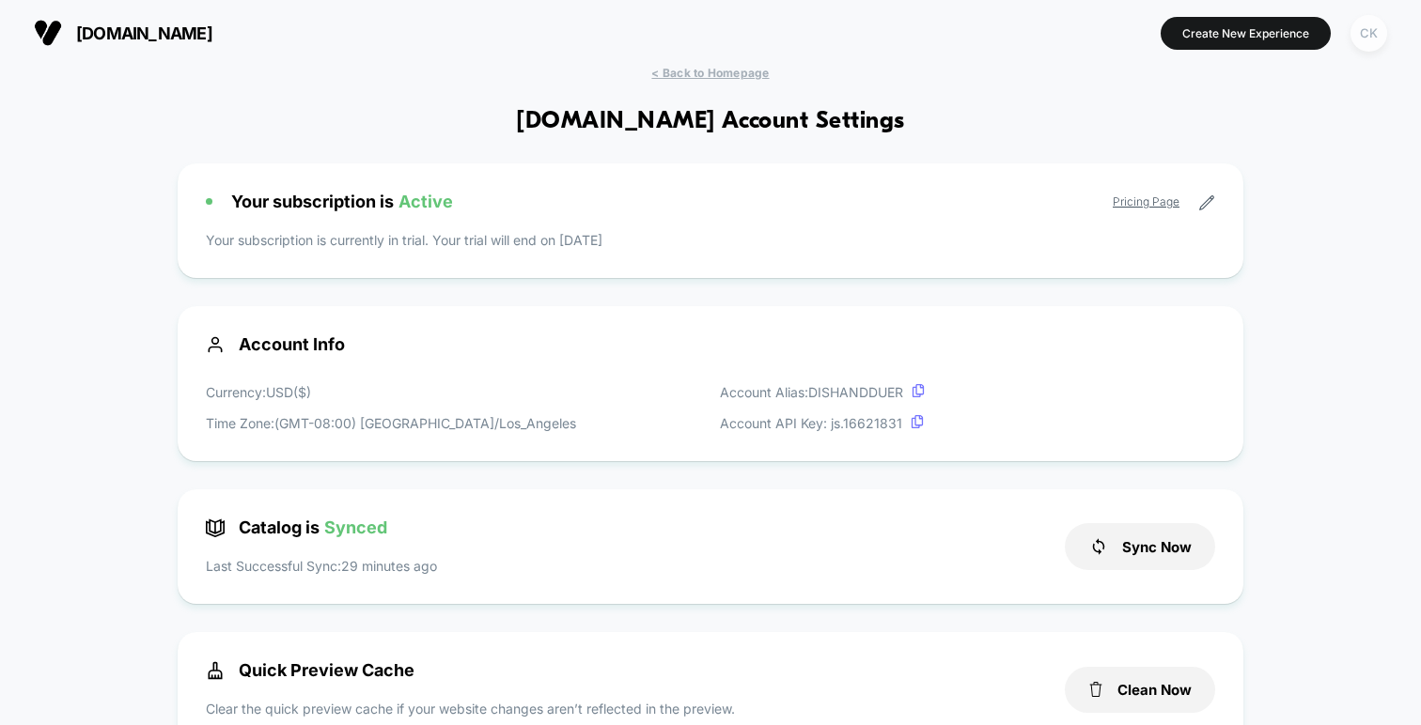
click at [1374, 37] on div "CK" at bounding box center [1368, 33] width 37 height 37
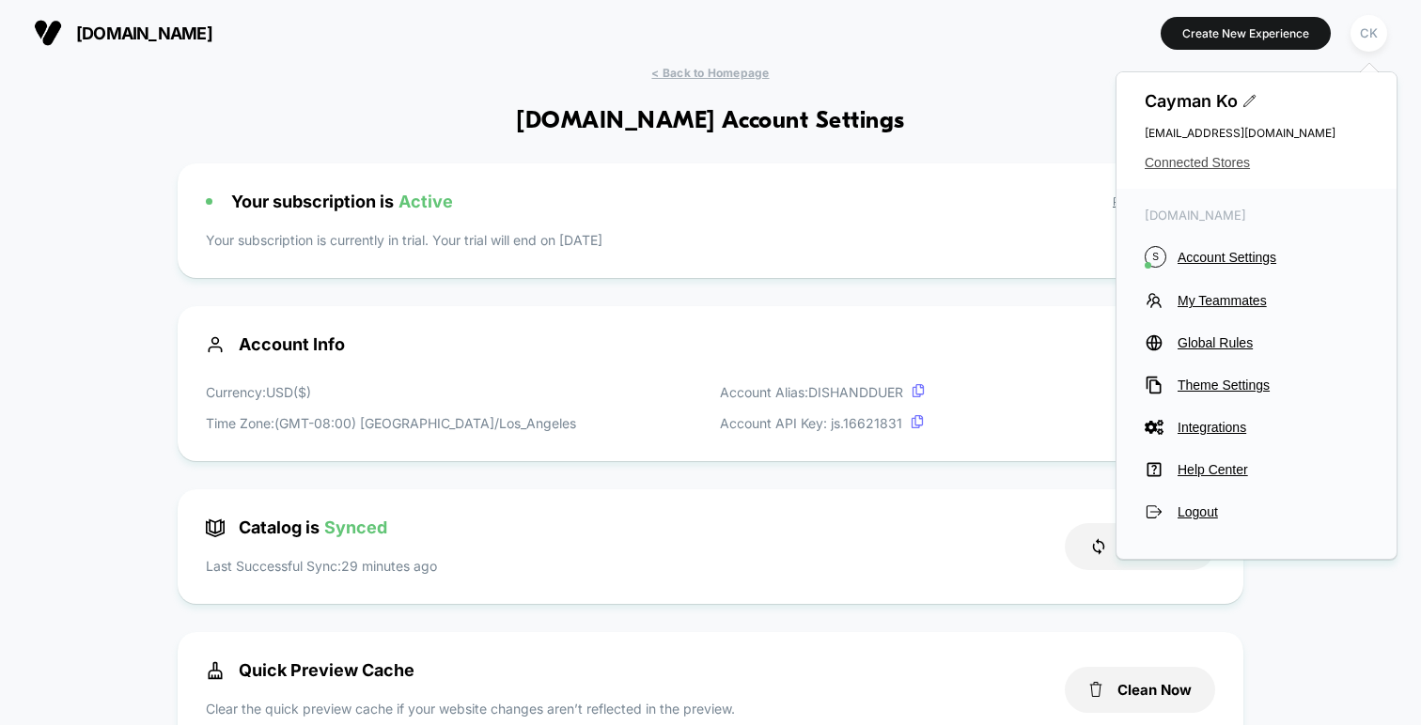
click at [1232, 156] on span "Connected Stores" at bounding box center [1256, 162] width 224 height 15
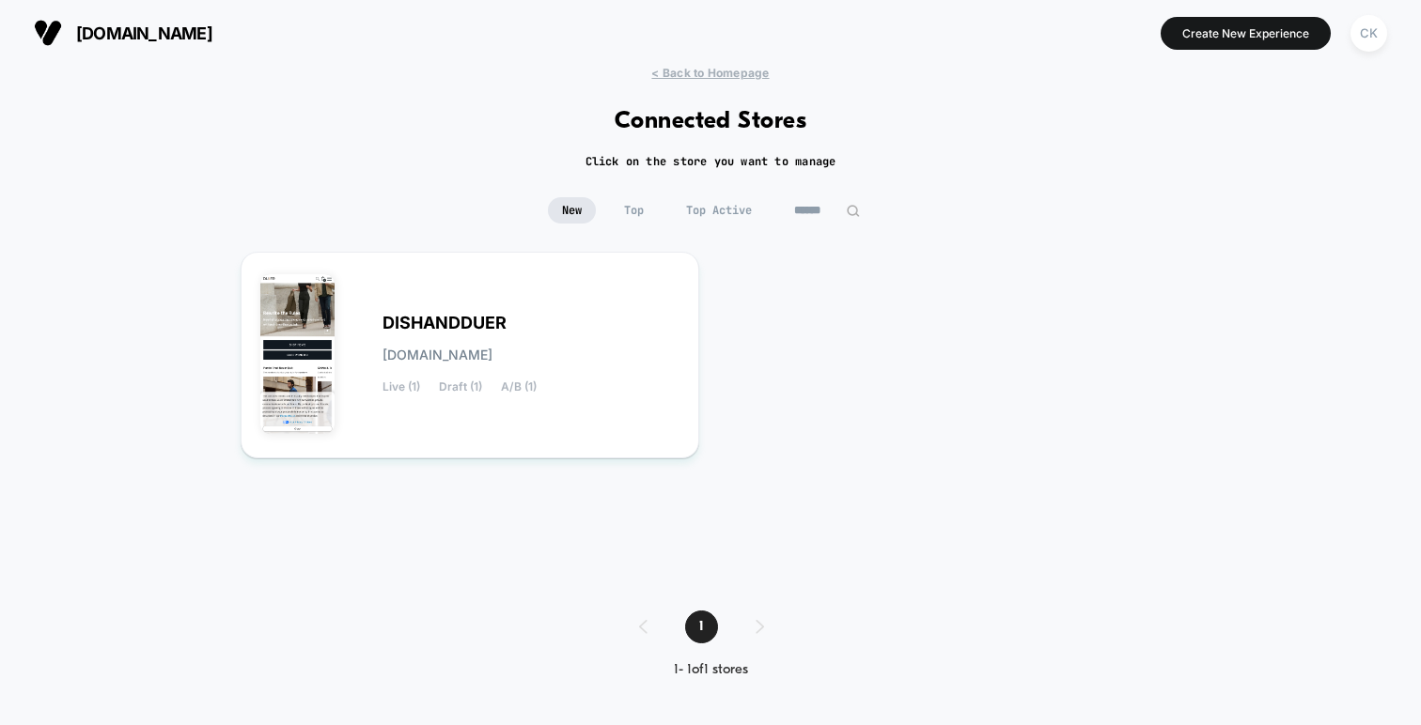
click at [1164, 173] on div "< Back to Homepage Connected Stores Click on the store you want to manage New T…" at bounding box center [710, 386] width 1421 height 641
click at [693, 80] on div "< Back to Homepage Connected Stores Click on the store you want to manage New T…" at bounding box center [710, 386] width 1421 height 641
click at [704, 74] on span "< Back to Homepage" at bounding box center [709, 73] width 117 height 14
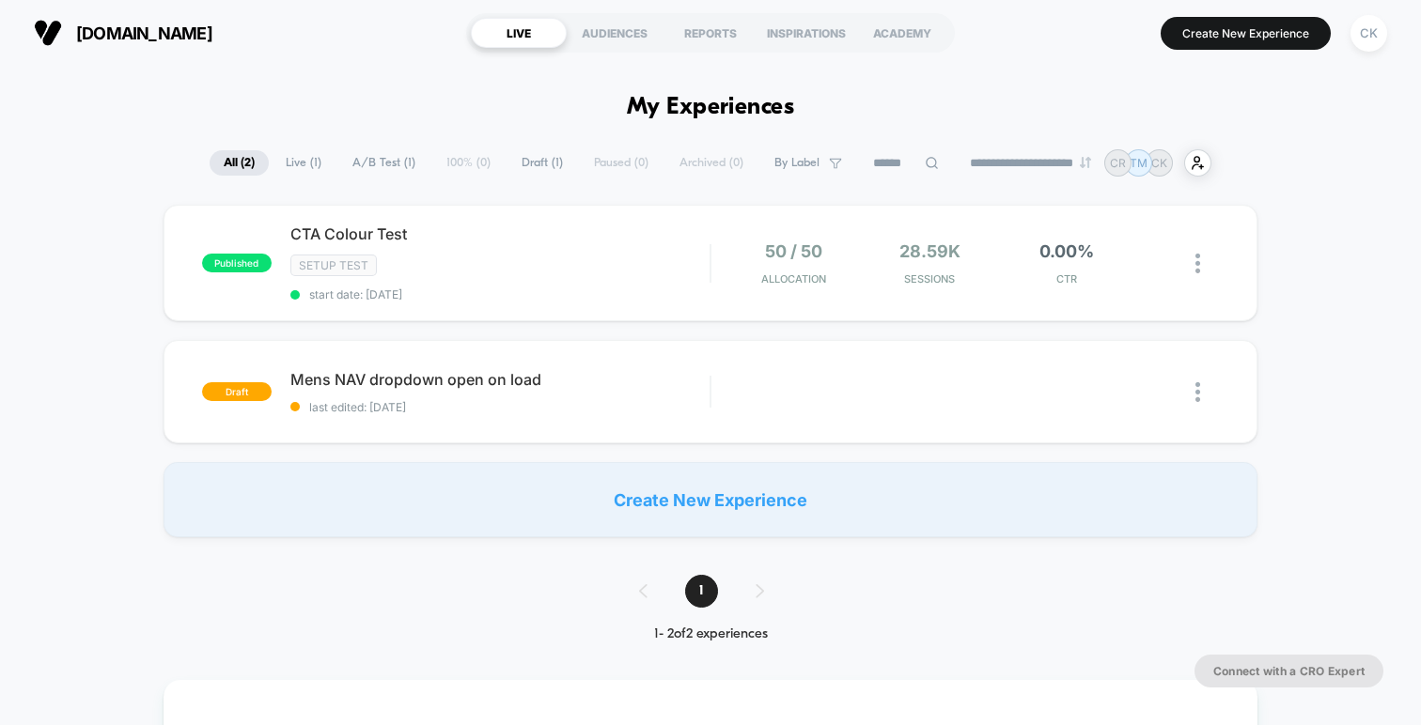
click at [1377, 32] on div "CK" at bounding box center [1368, 33] width 37 height 37
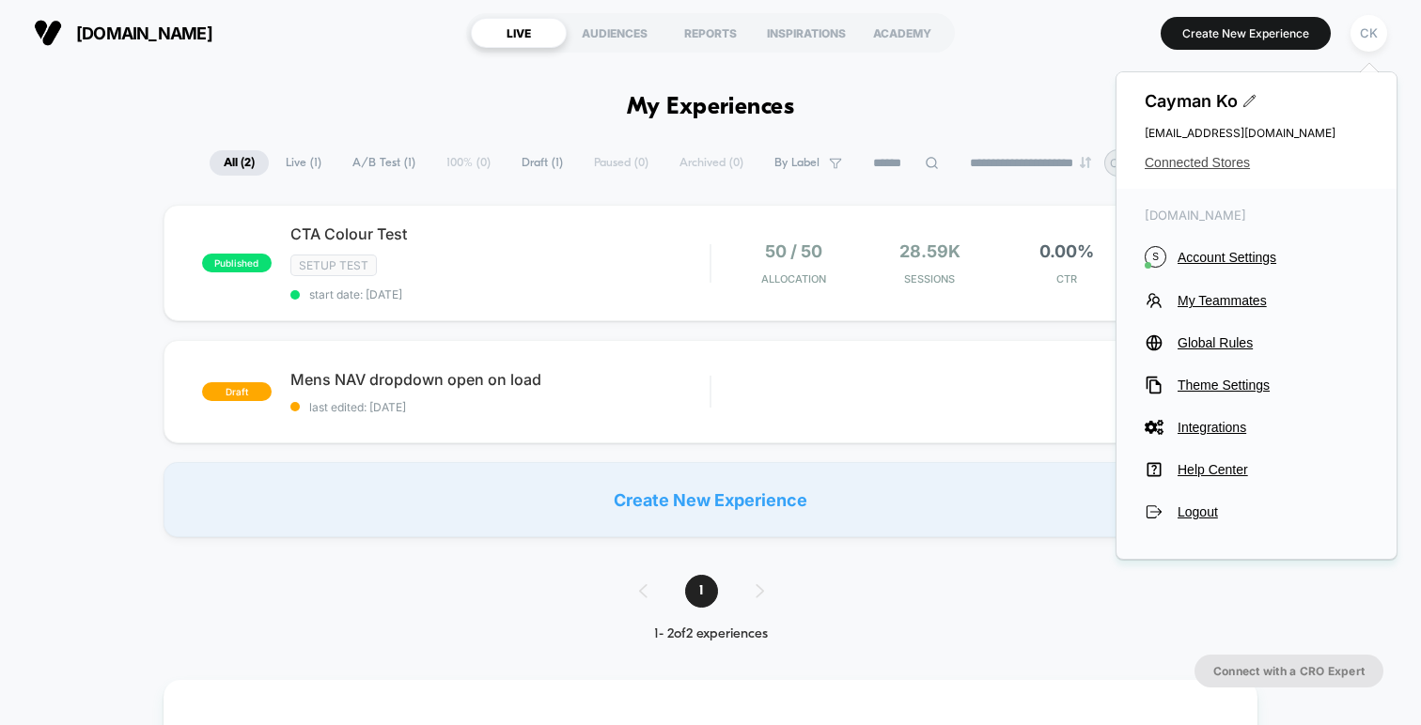
click at [1205, 162] on span "Connected Stores" at bounding box center [1256, 162] width 224 height 15
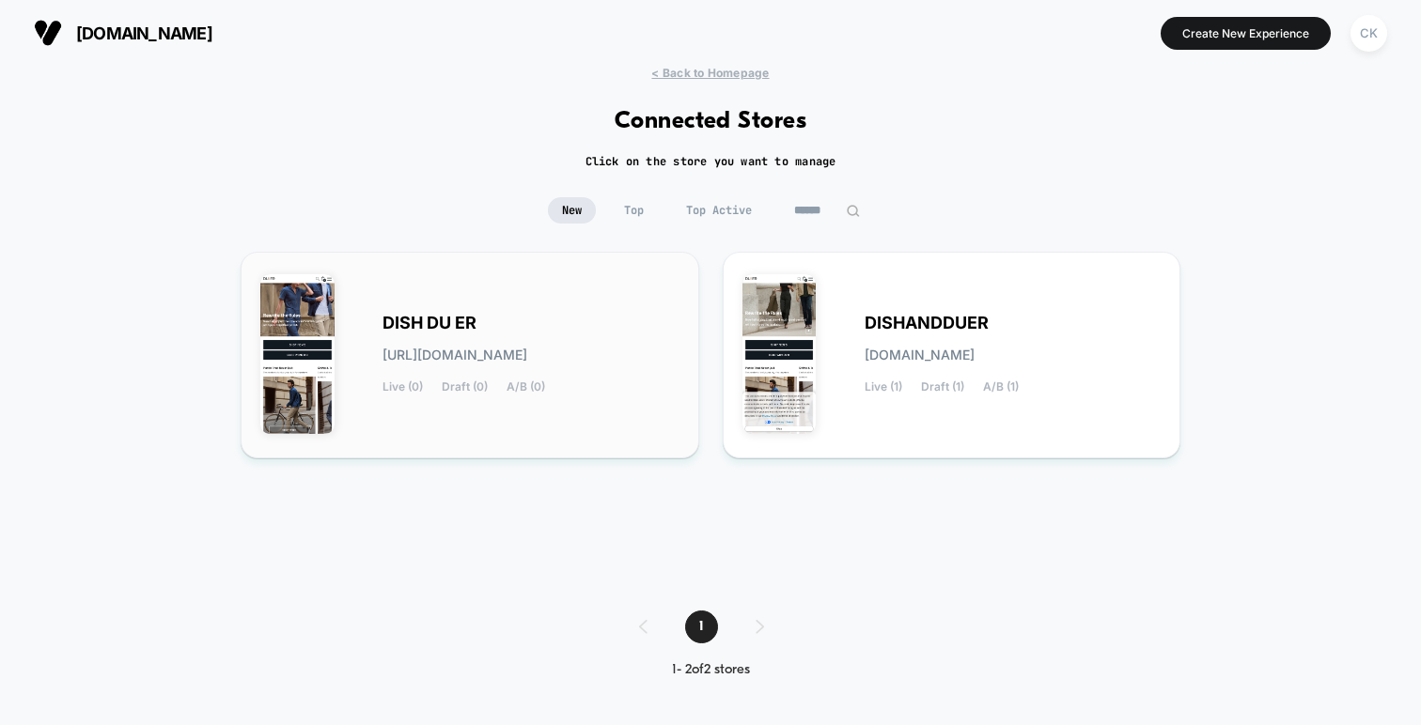
click at [652, 302] on div "DISH DU ER [URL][DOMAIN_NAME] Live (0) Draft (0) A/B (0)" at bounding box center [469, 355] width 419 height 167
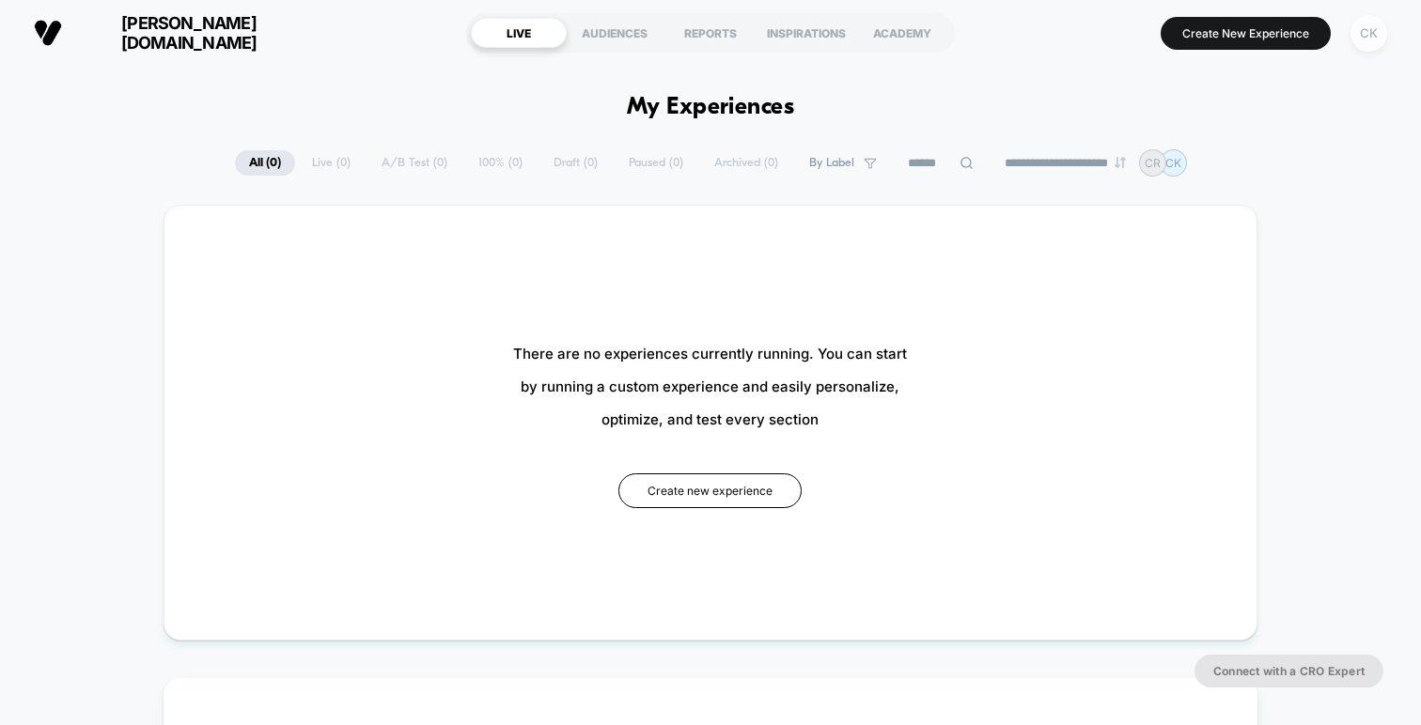
click at [1366, 41] on div "CK" at bounding box center [1368, 33] width 37 height 37
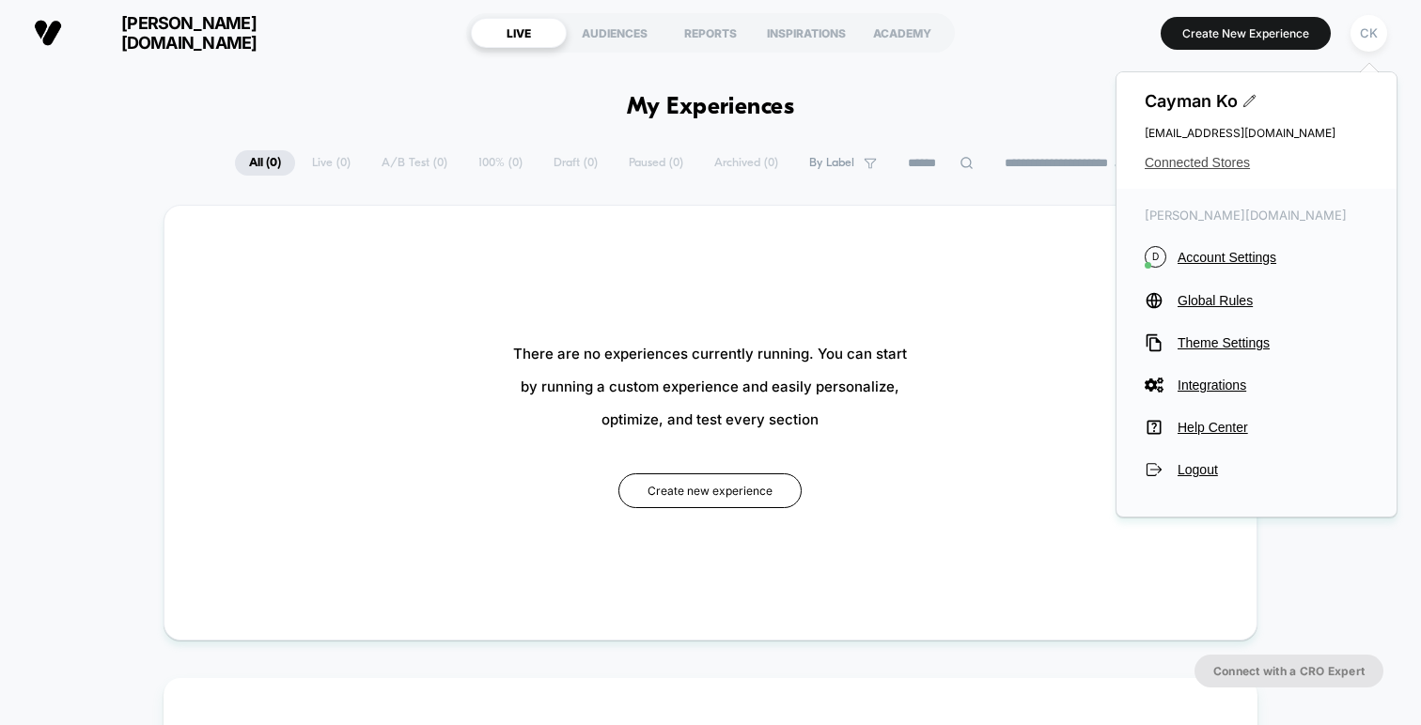
click at [1227, 160] on span "Connected Stores" at bounding box center [1256, 162] width 224 height 15
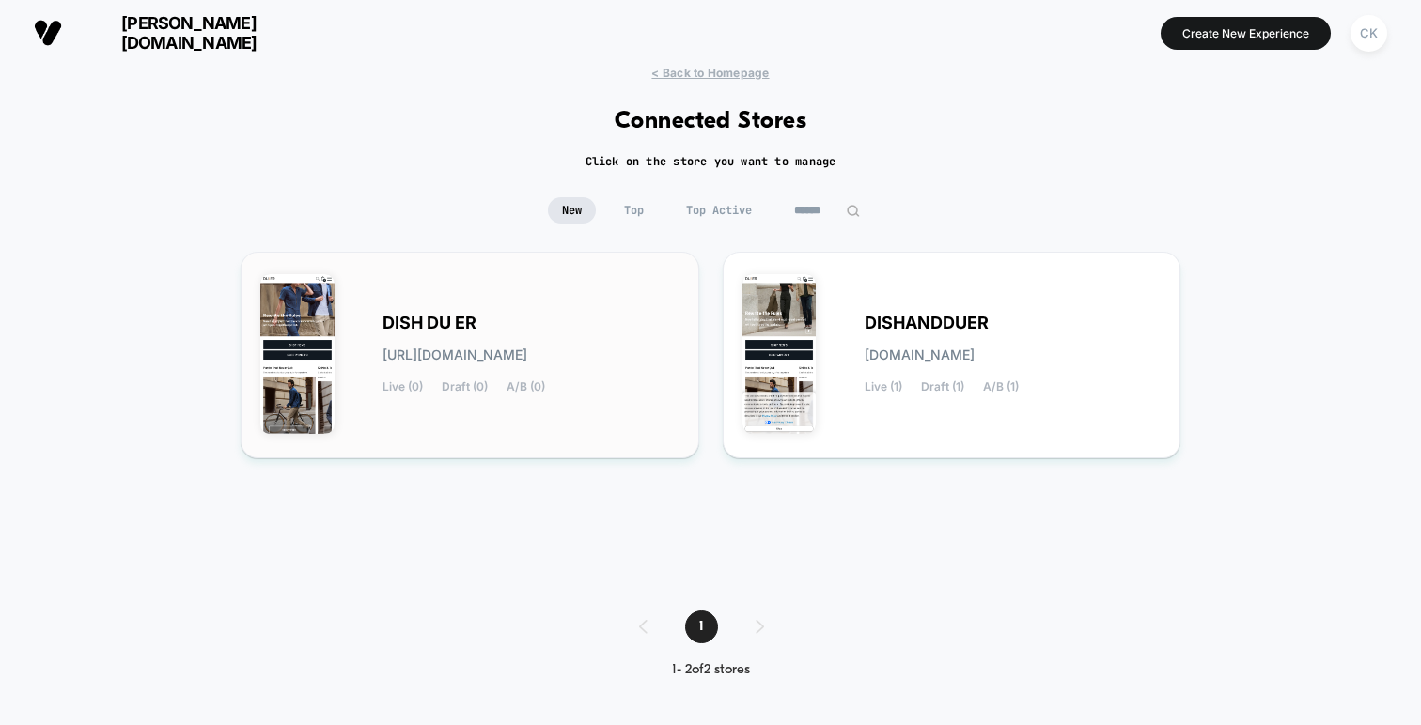
click at [591, 350] on div "DISH DU ER [URL][DOMAIN_NAME] Live (0) Draft (0) A/B (0)" at bounding box center [530, 355] width 297 height 77
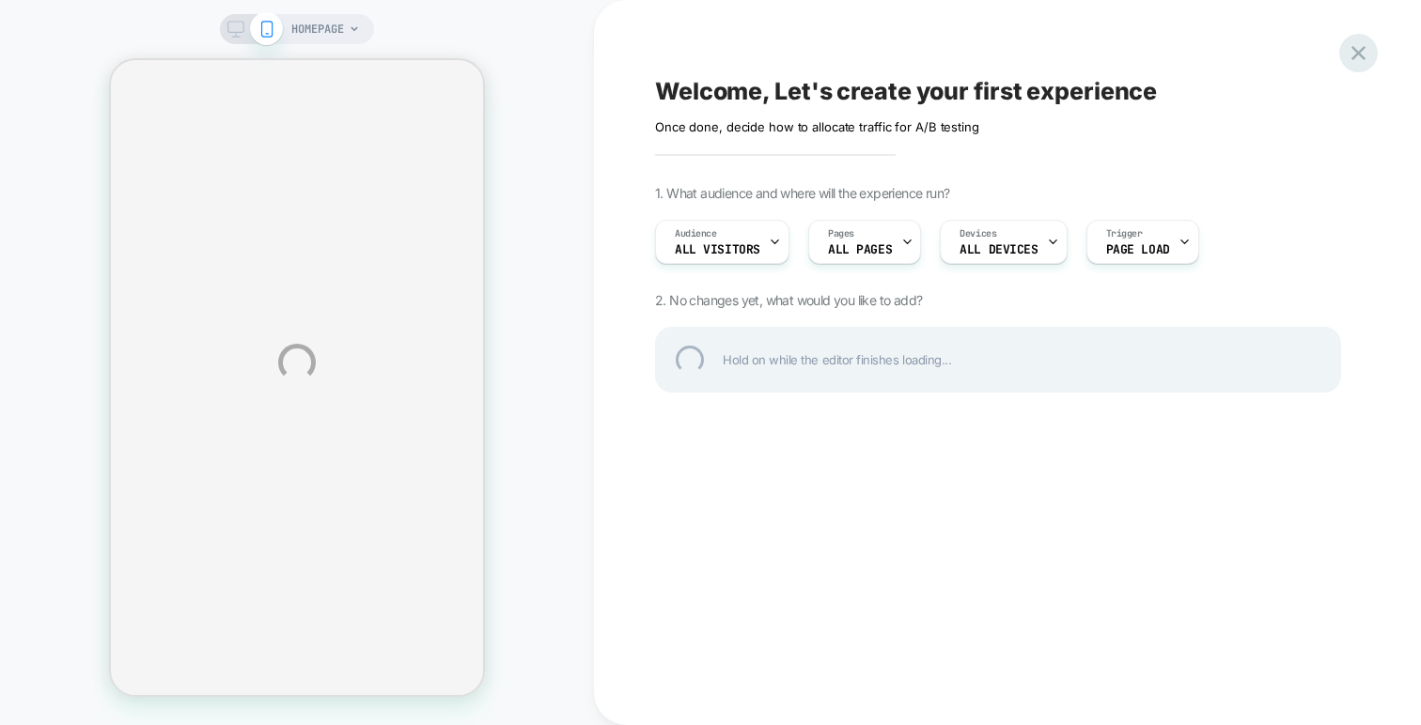
click at [1351, 50] on div at bounding box center [1358, 53] width 39 height 39
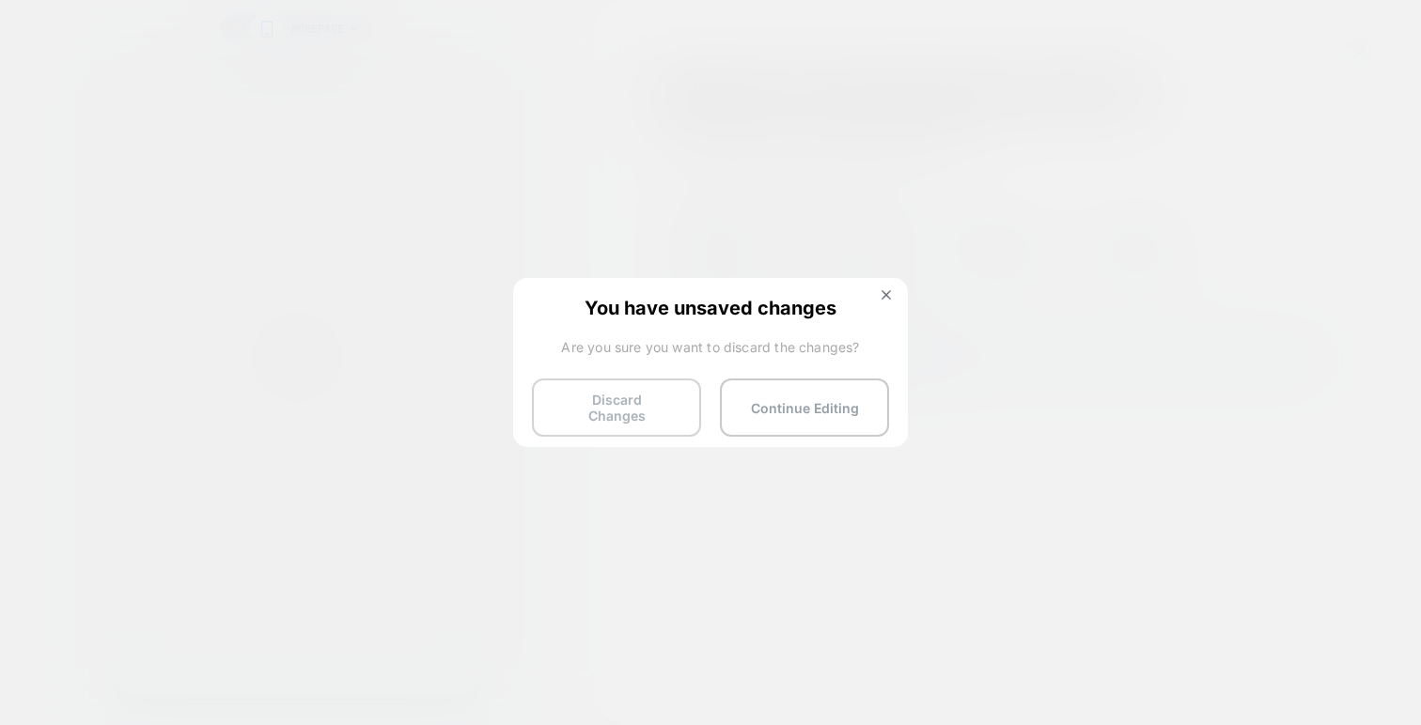
click at [655, 418] on button "Discard Changes" at bounding box center [616, 408] width 169 height 58
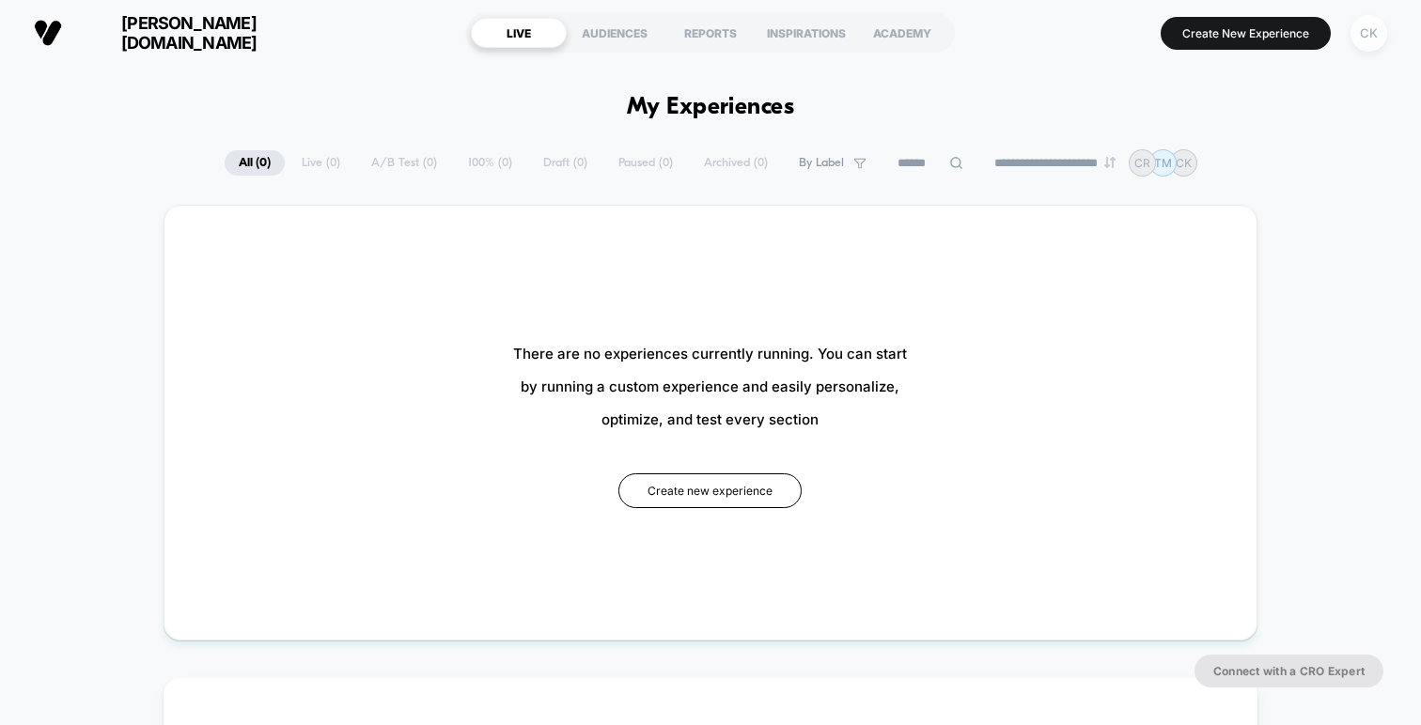
click at [1371, 36] on div "CK" at bounding box center [1368, 33] width 37 height 37
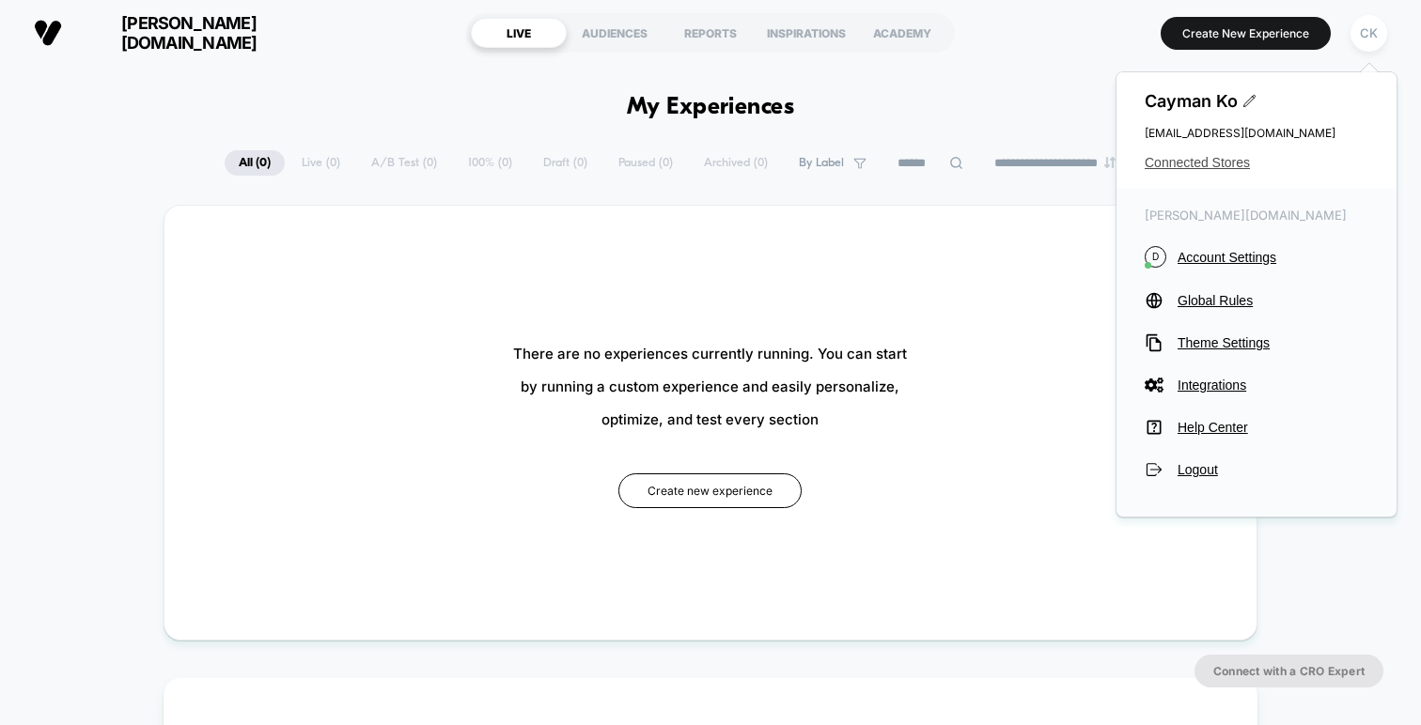
click at [1242, 160] on span "Connected Stores" at bounding box center [1256, 162] width 224 height 15
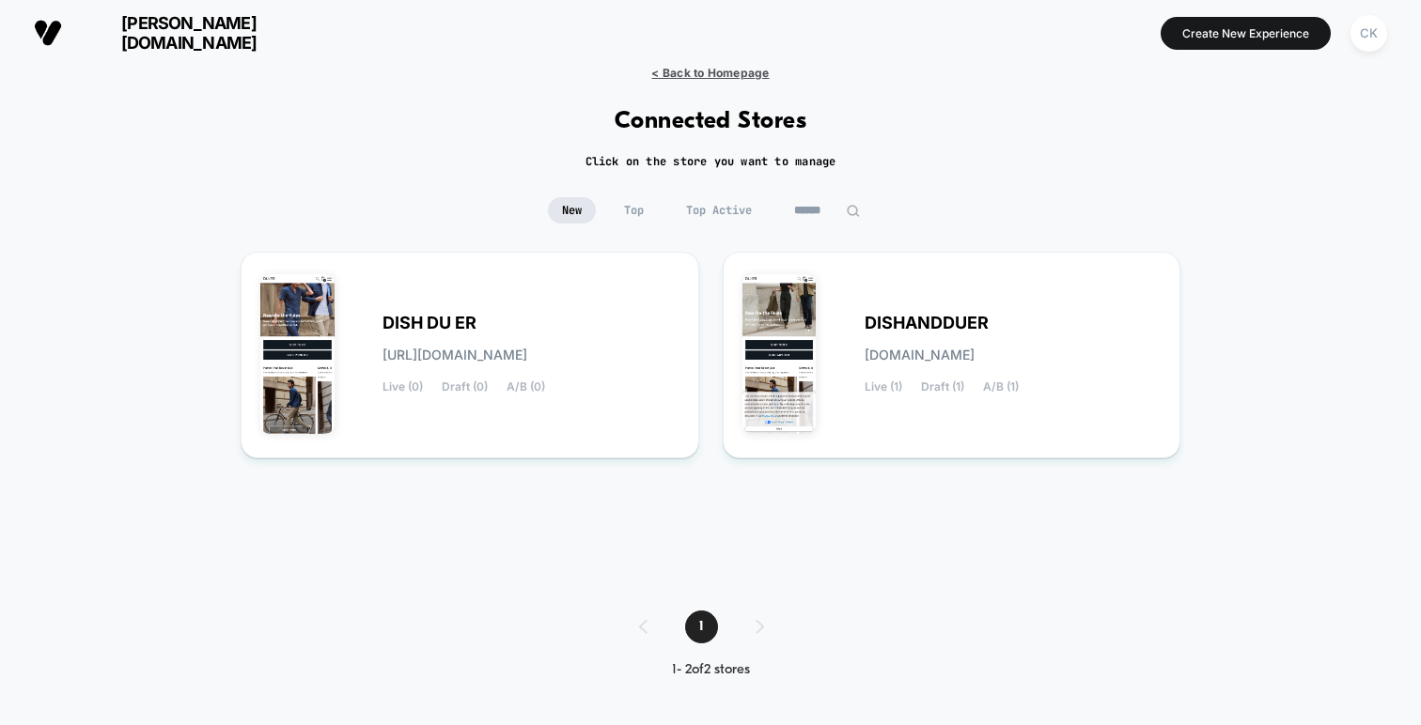
click at [683, 68] on span "< Back to Homepage" at bounding box center [709, 73] width 117 height 14
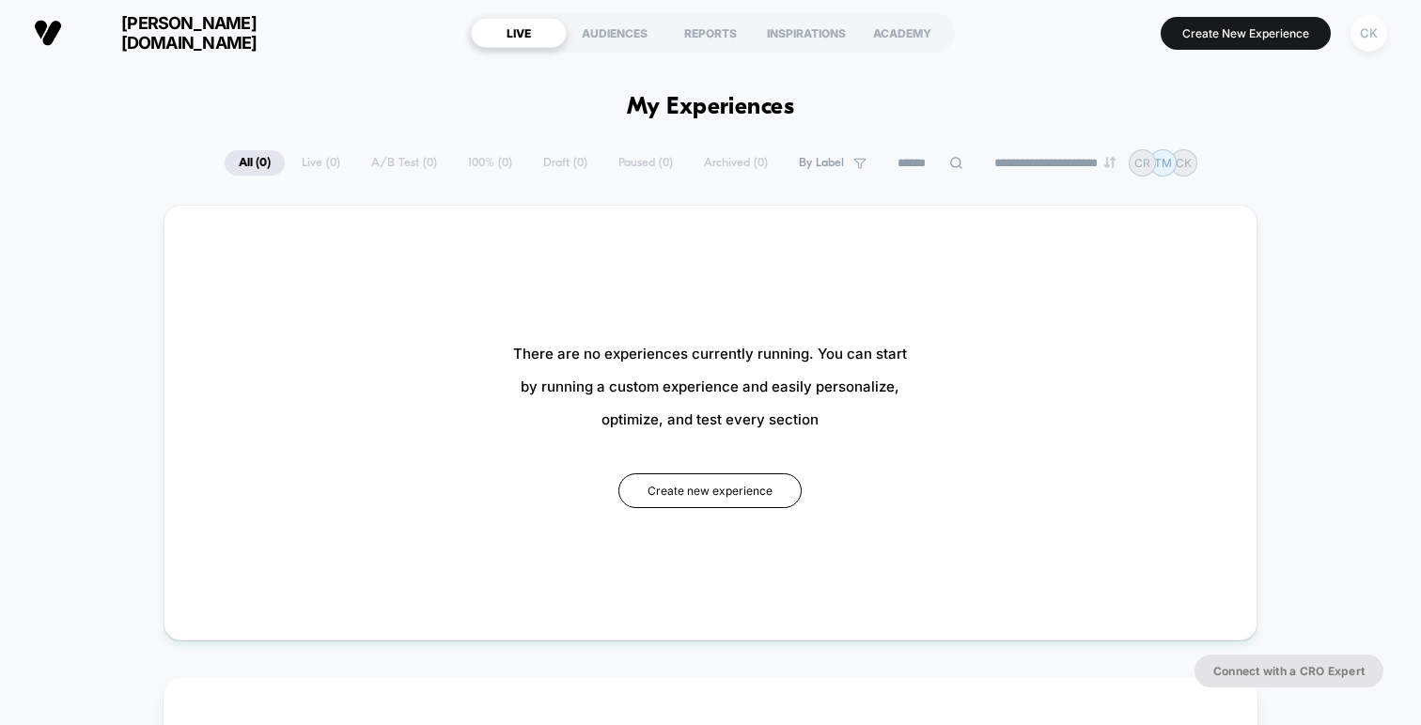
click at [1369, 30] on div "CK" at bounding box center [1368, 33] width 37 height 37
click at [1360, 30] on div "CK" at bounding box center [1368, 33] width 37 height 37
click at [1367, 38] on div "CK" at bounding box center [1368, 33] width 37 height 37
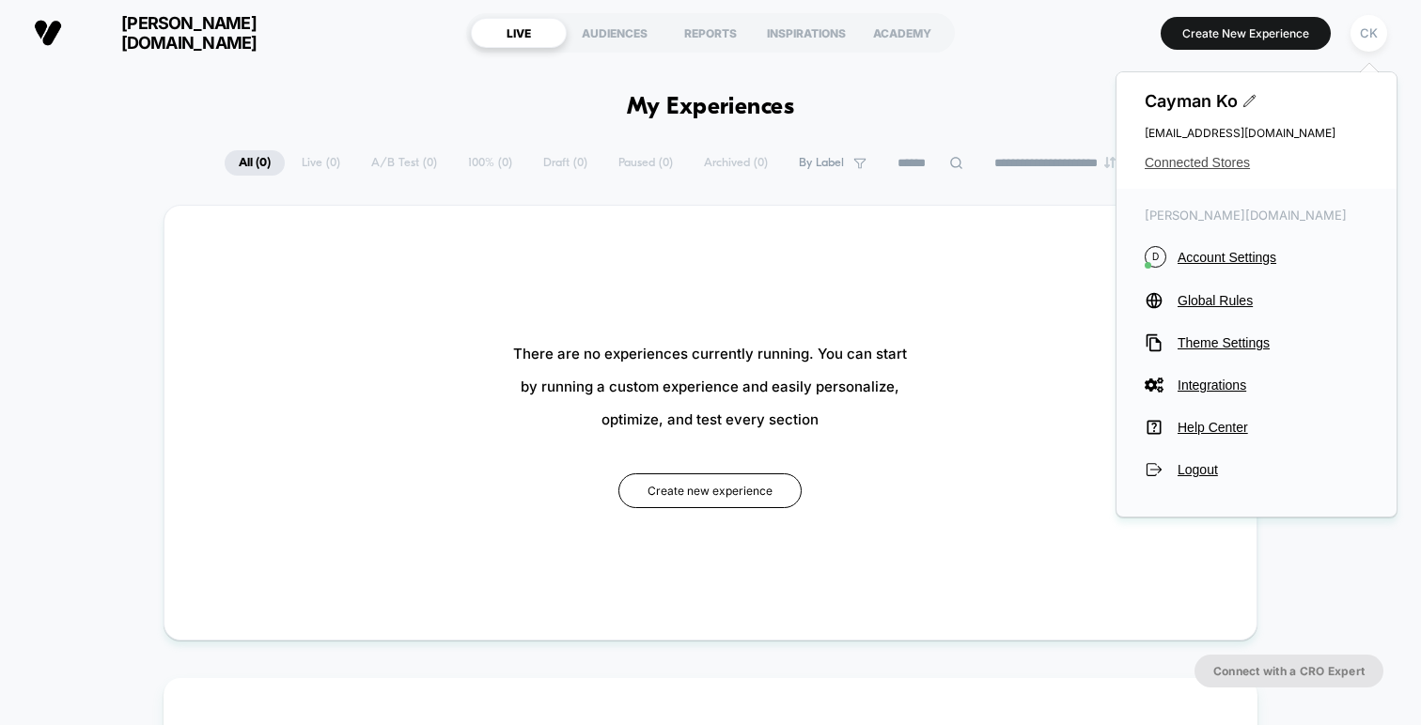
click at [1221, 157] on span "Connected Stores" at bounding box center [1256, 162] width 224 height 15
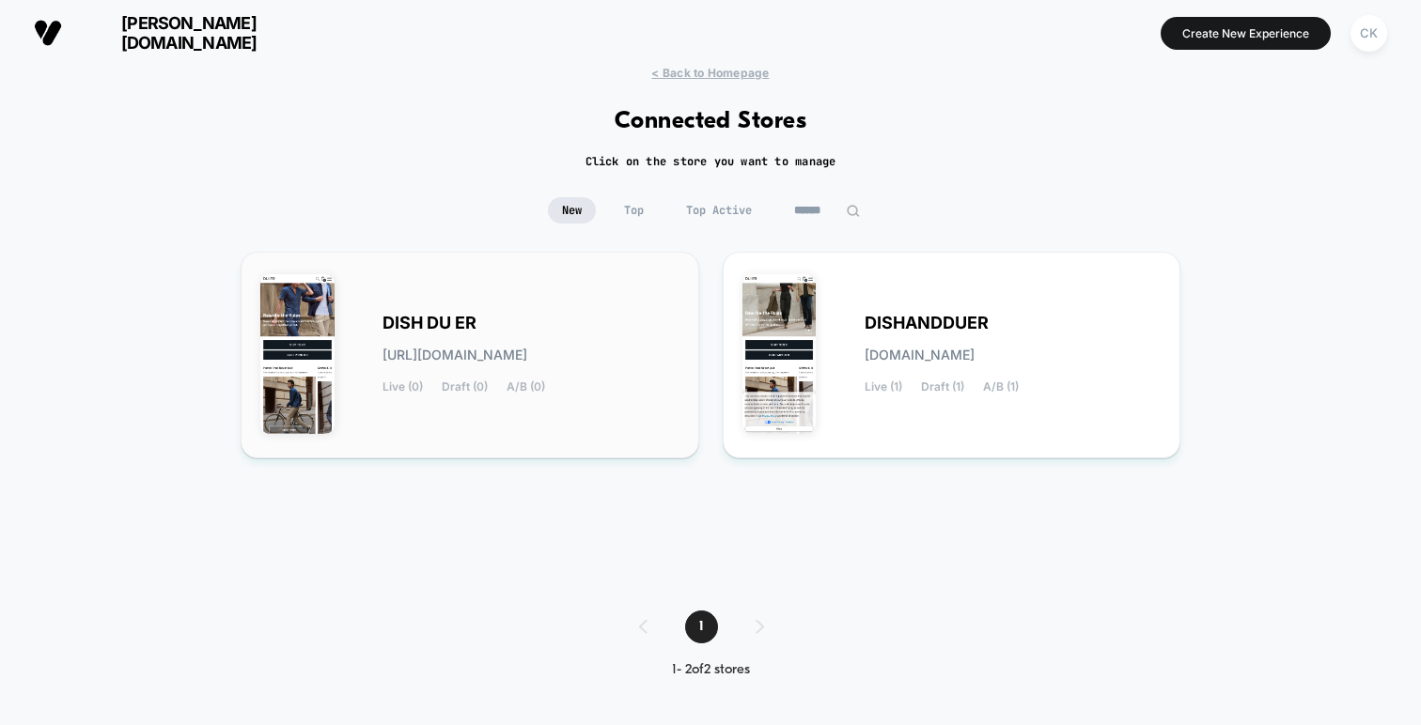
click at [596, 339] on div "DISH DU ER [URL][DOMAIN_NAME] Live (0) Draft (0) A/B (0)" at bounding box center [530, 355] width 297 height 77
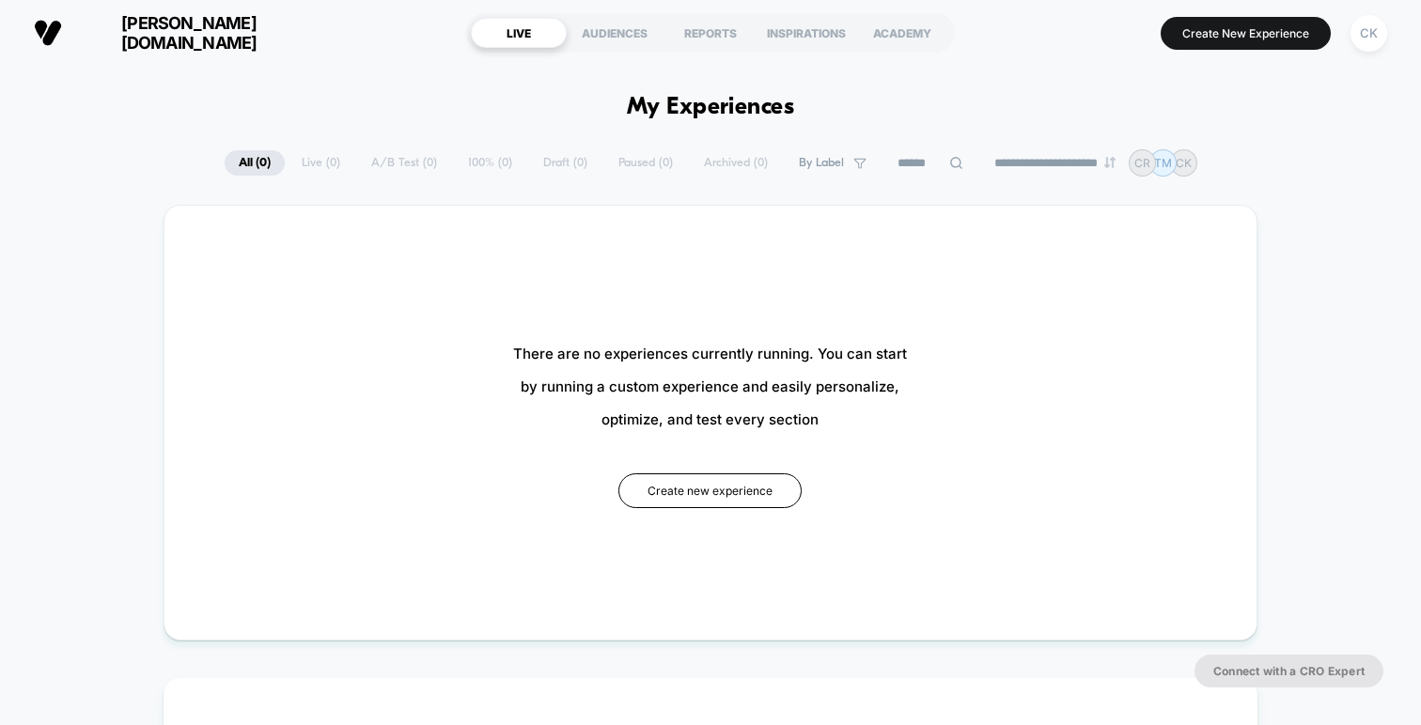
click at [1376, 37] on div "CK" at bounding box center [1368, 33] width 37 height 37
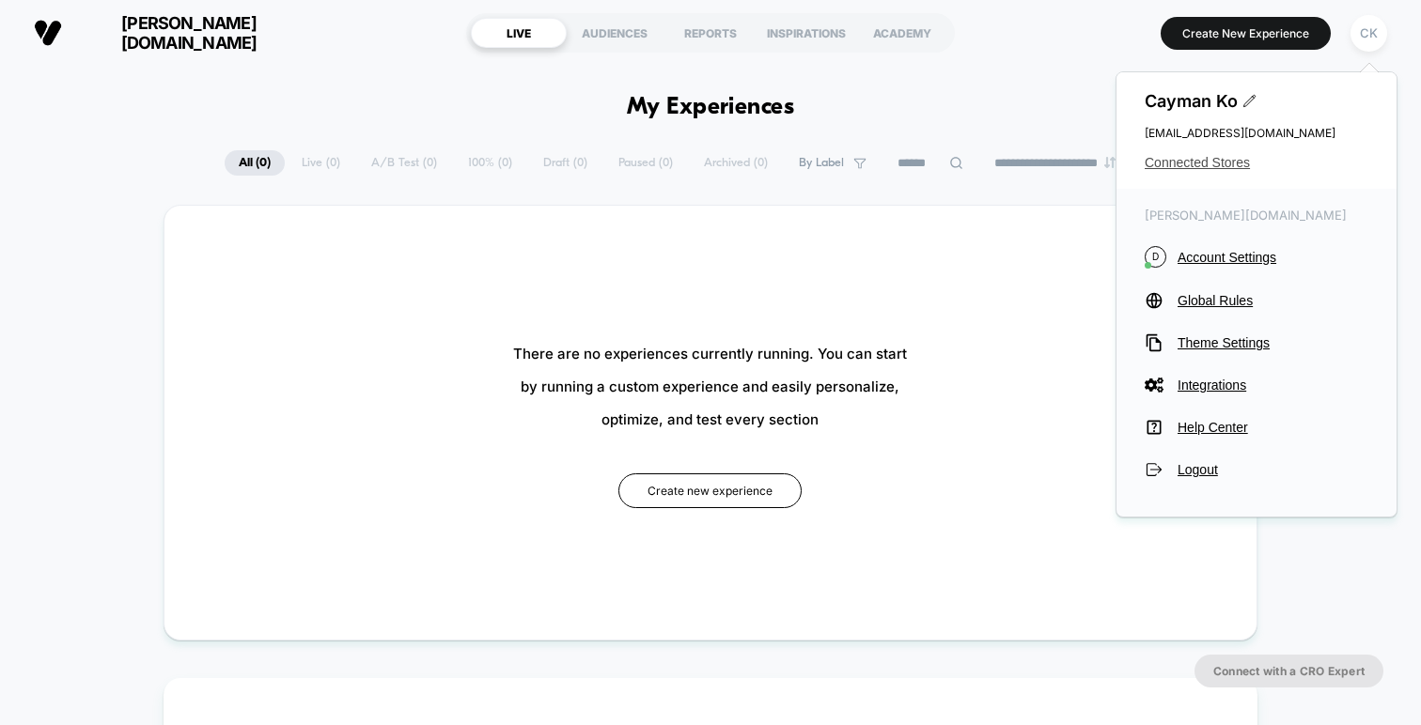
click at [1196, 155] on span "Connected Stores" at bounding box center [1256, 162] width 224 height 15
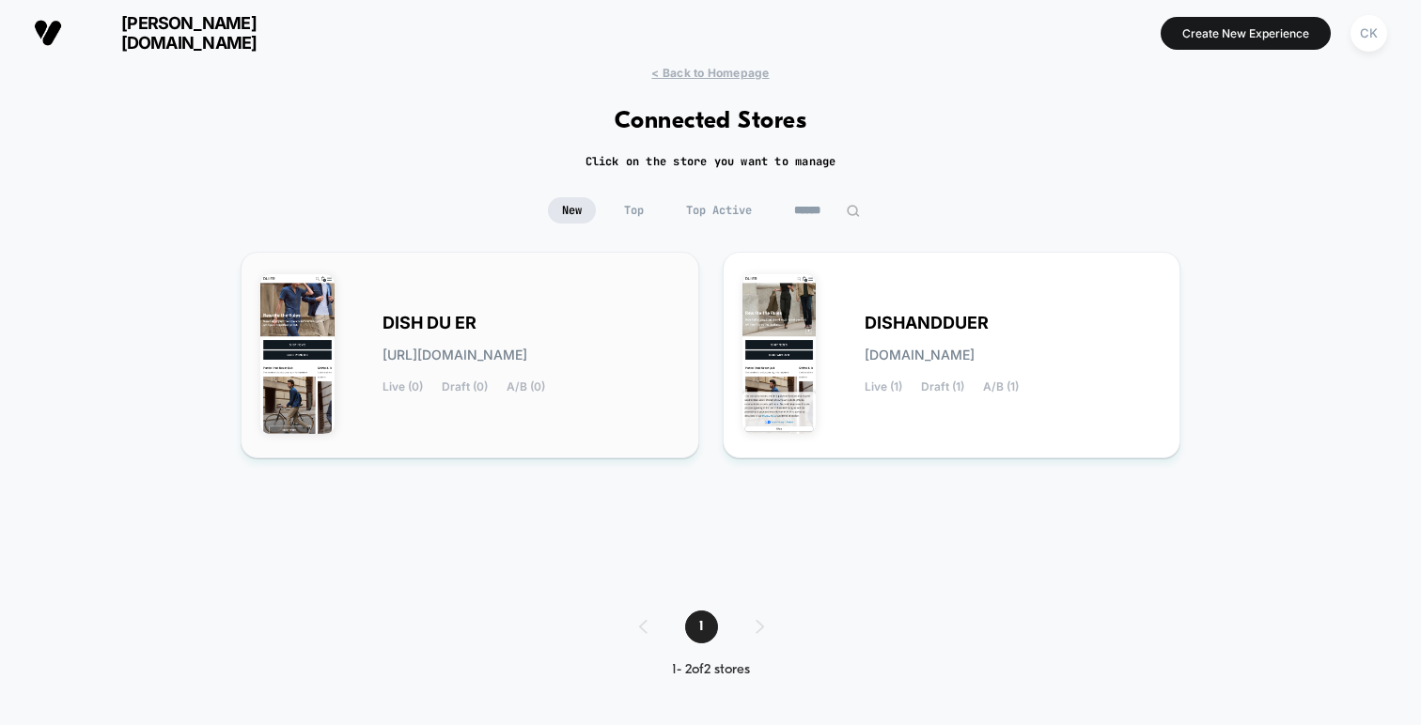
click at [509, 419] on div "DISH DU ER [URL][DOMAIN_NAME] Live (0) Draft (0) A/B (0)" at bounding box center [469, 355] width 419 height 167
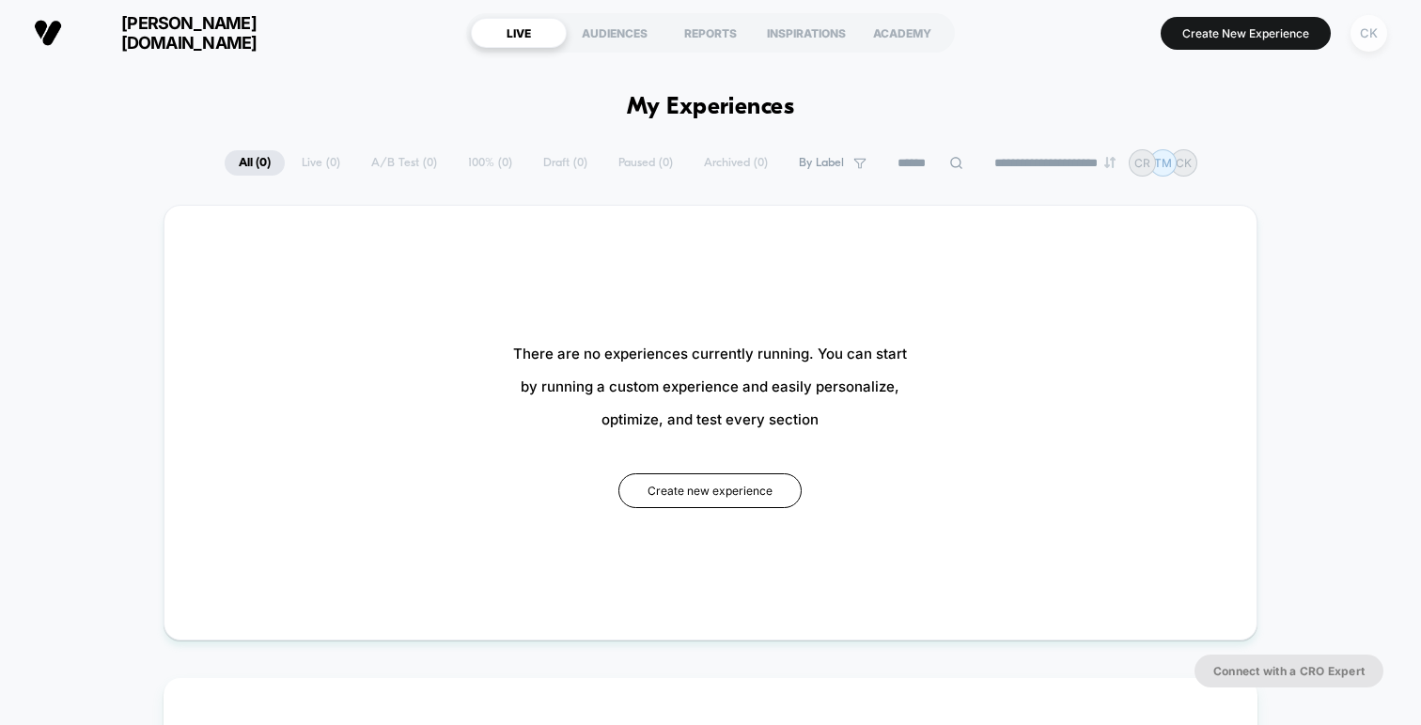
click at [1375, 39] on div "CK" at bounding box center [1368, 33] width 37 height 37
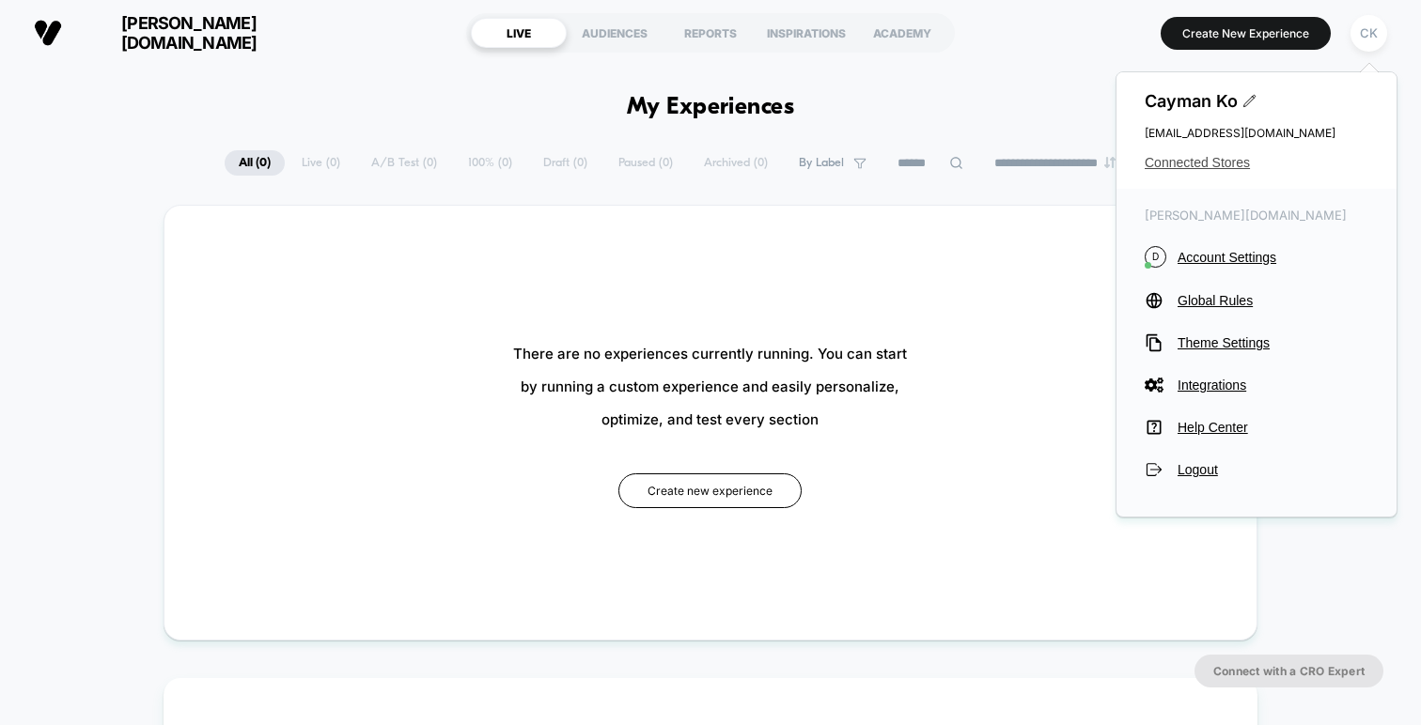
click at [1216, 157] on span "Connected Stores" at bounding box center [1256, 162] width 224 height 15
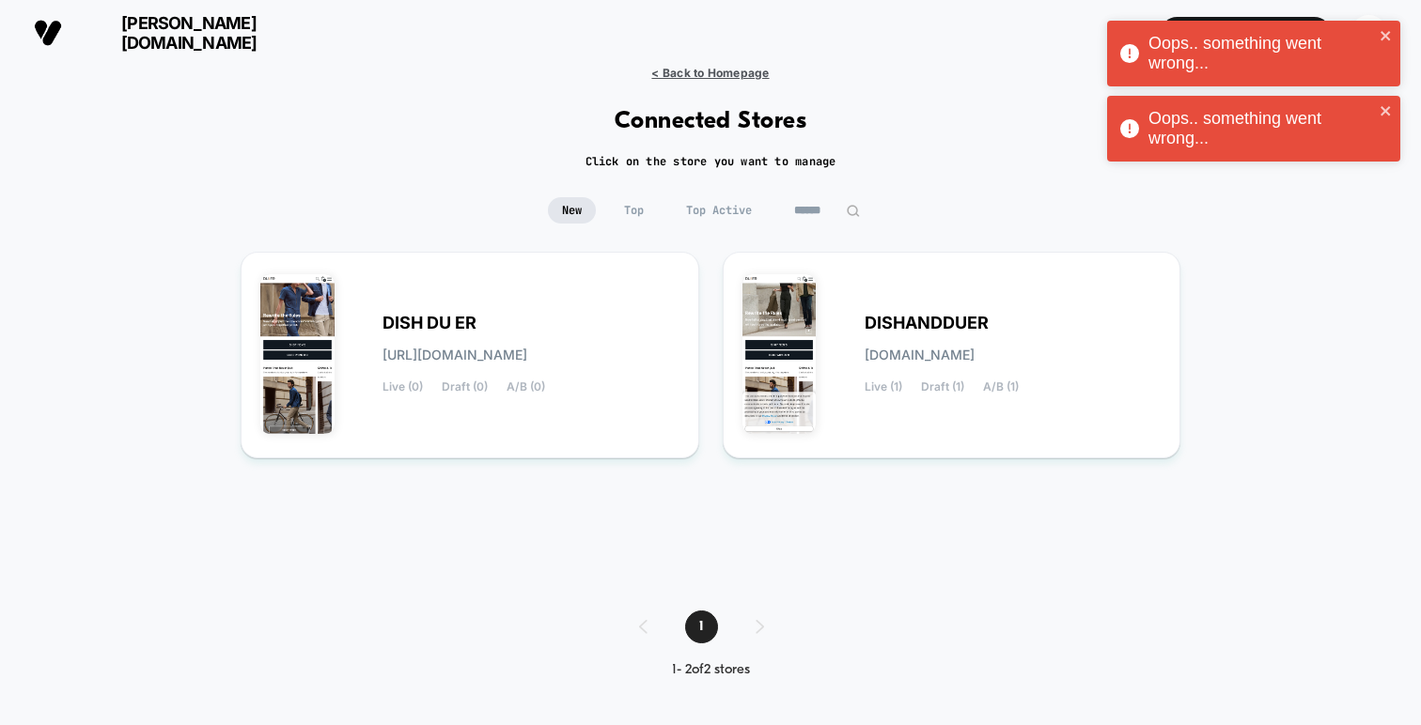
click at [746, 70] on span "< Back to Homepage" at bounding box center [709, 73] width 117 height 14
